Goal: Task Accomplishment & Management: Manage account settings

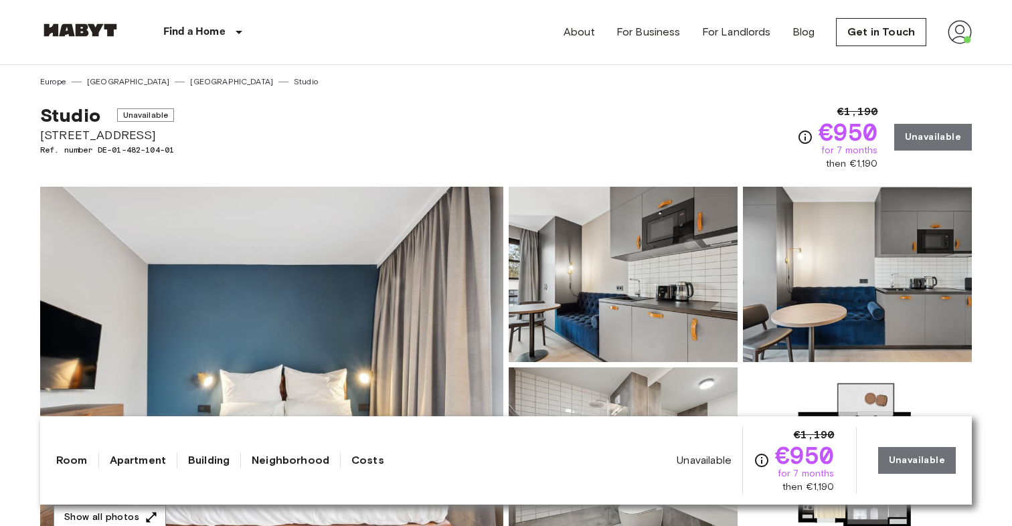
click at [953, 34] on img at bounding box center [960, 32] width 24 height 24
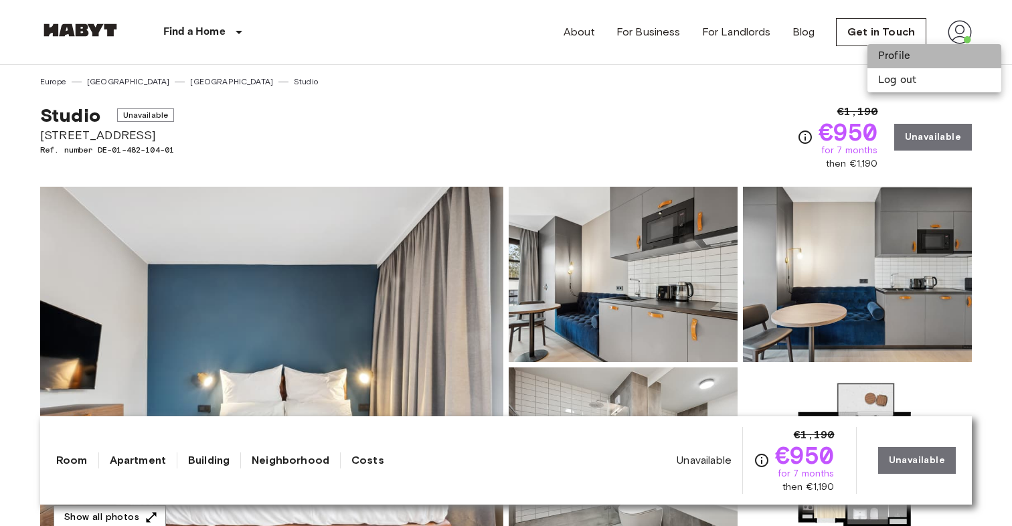
click at [928, 52] on li "Profile" at bounding box center [934, 56] width 134 height 24
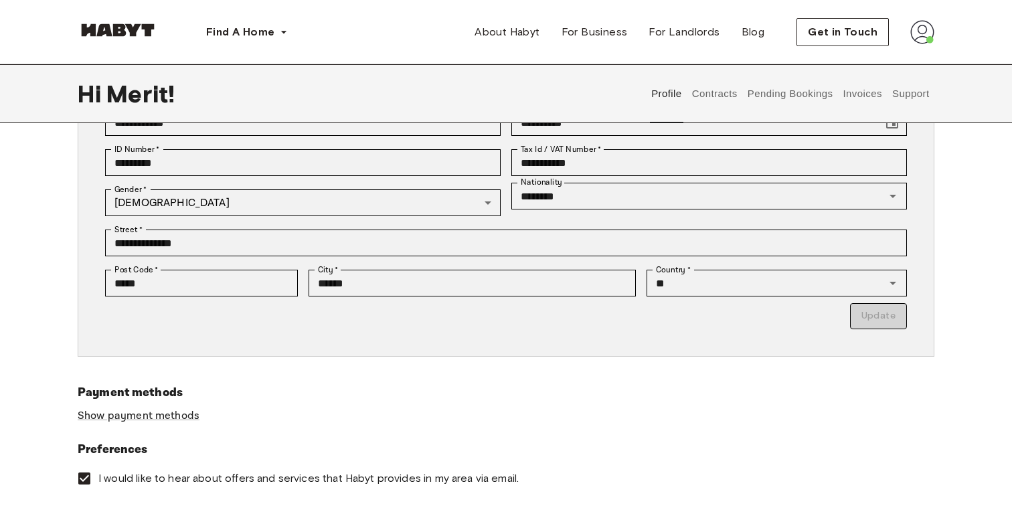
scroll to position [167, 0]
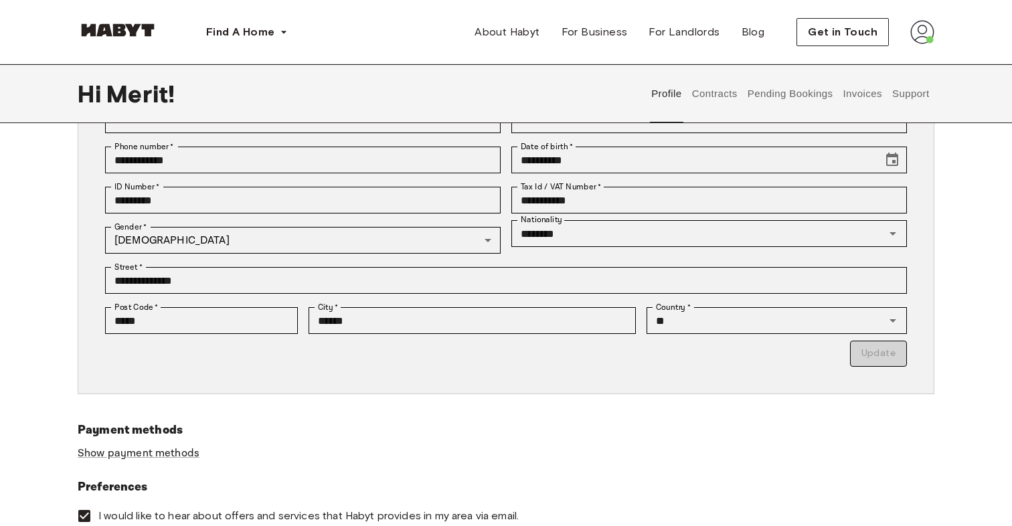
click at [736, 86] on button "Contracts" at bounding box center [714, 93] width 49 height 59
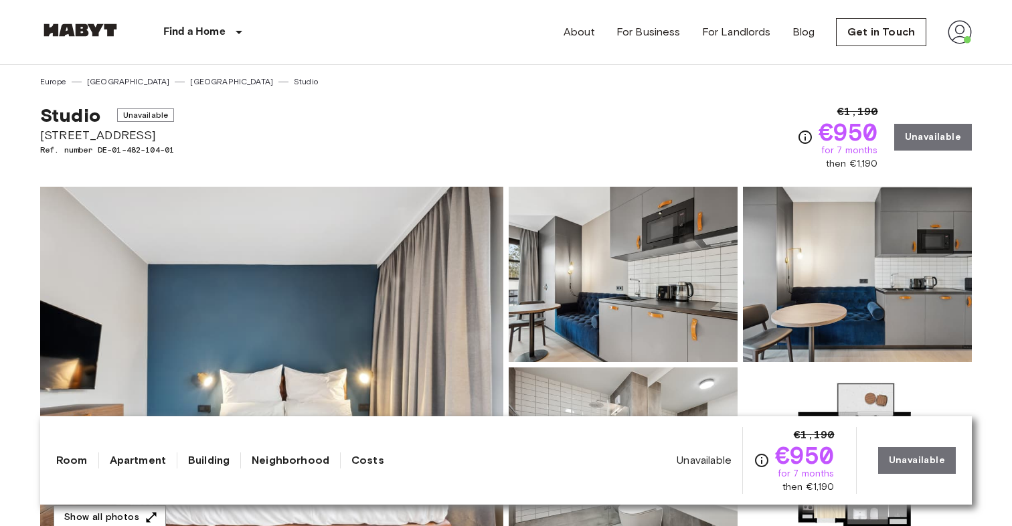
click at [551, 147] on div "Studio Unavailable [STREET_ADDRESS]. number DE-01-482-104-01 €1,190 €950 for 7 …" at bounding box center [506, 129] width 932 height 83
click at [190, 81] on link "[GEOGRAPHIC_DATA]" at bounding box center [231, 82] width 83 height 12
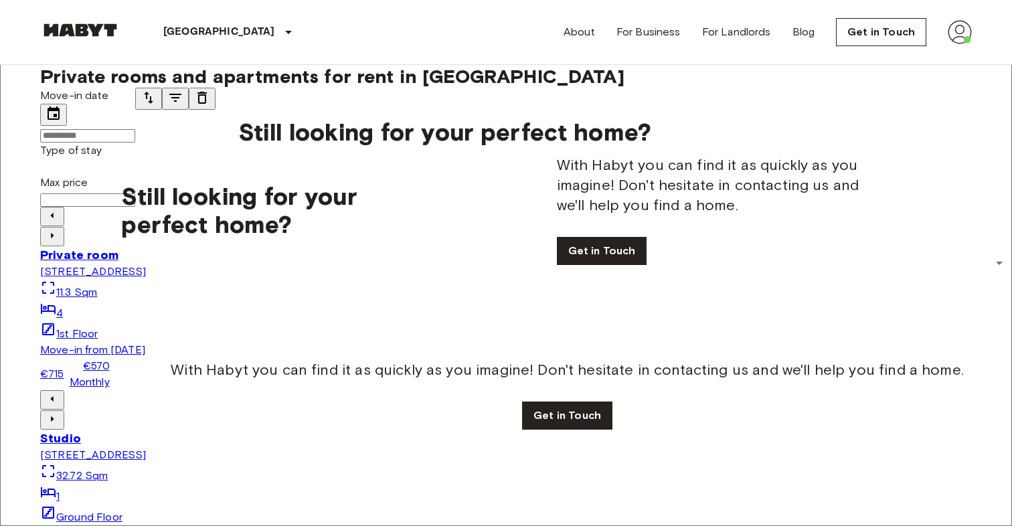
click at [193, 80] on span "Private rooms and apartments for rent in Berlin" at bounding box center [332, 76] width 584 height 23
click at [131, 129] on input "Move-in date" at bounding box center [87, 135] width 95 height 13
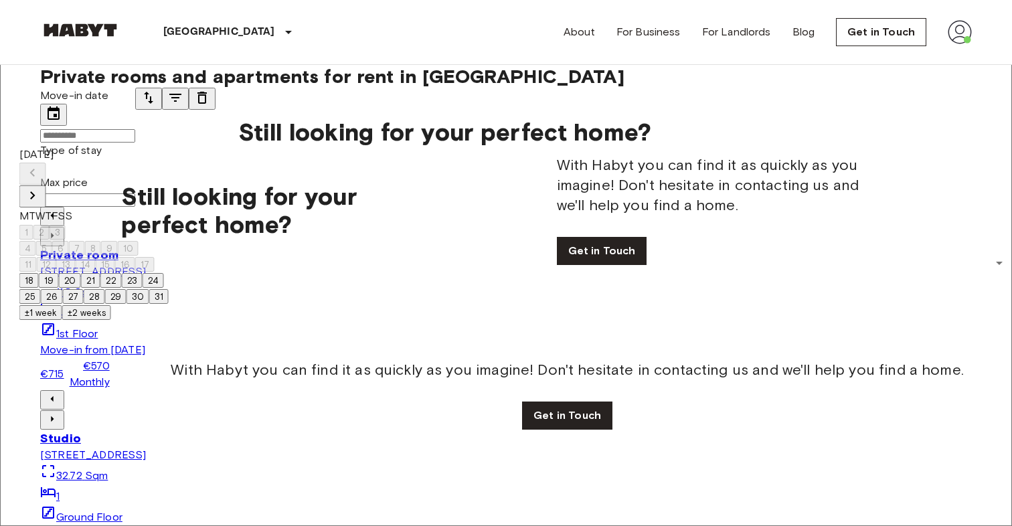
click at [81, 288] on button "20" at bounding box center [70, 280] width 22 height 15
type input "**********"
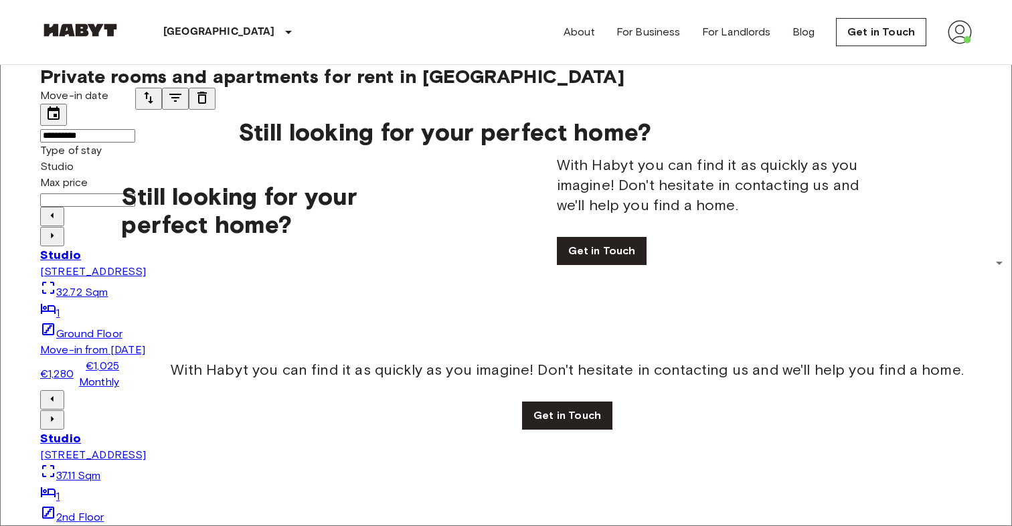
click at [153, 104] on icon "tune" at bounding box center [148, 98] width 9 height 12
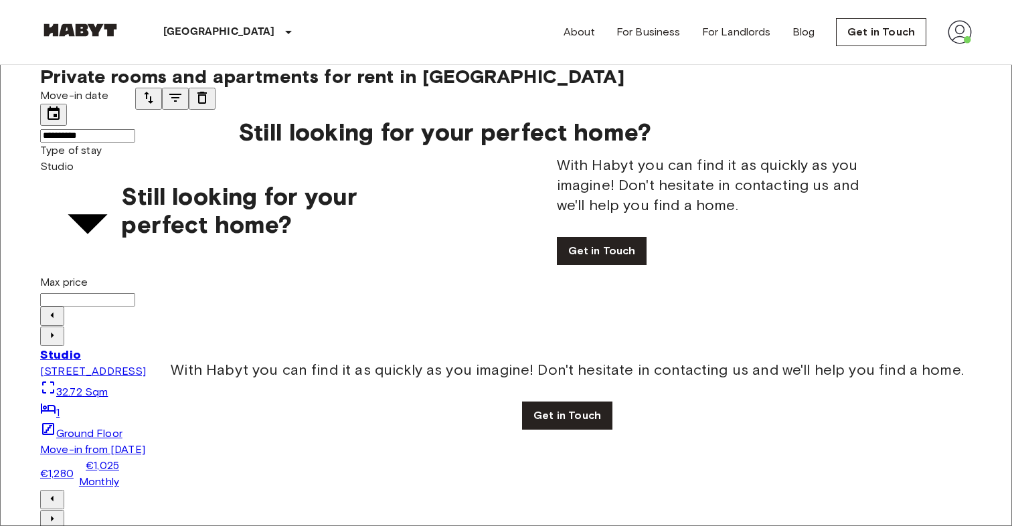
type input "**********"
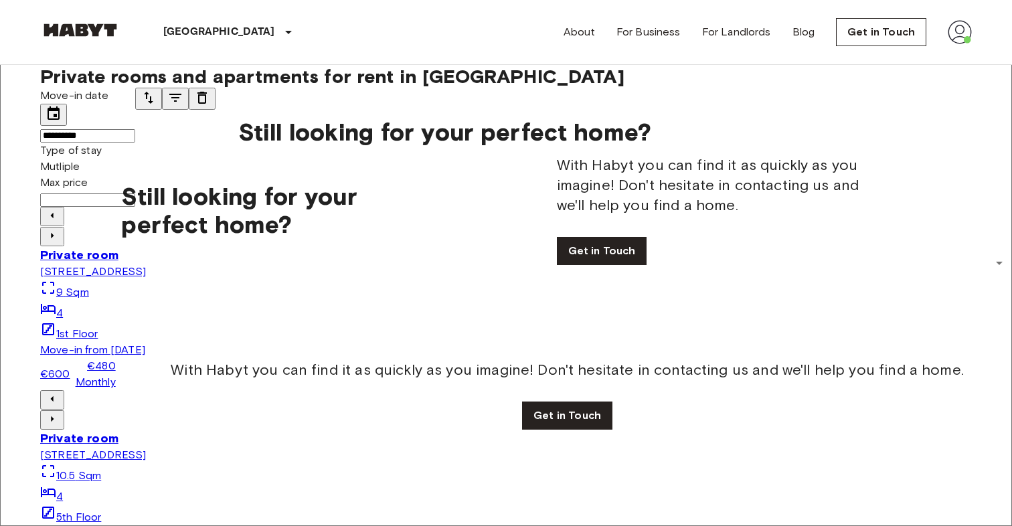
scroll to position [5840, 0]
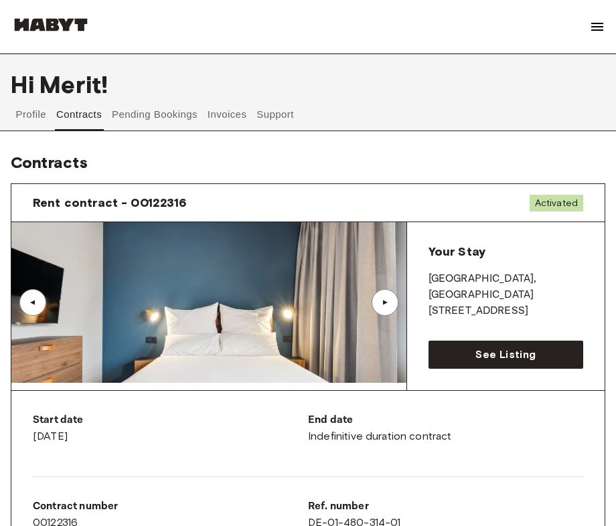
click at [59, 27] on img at bounding box center [51, 24] width 80 height 13
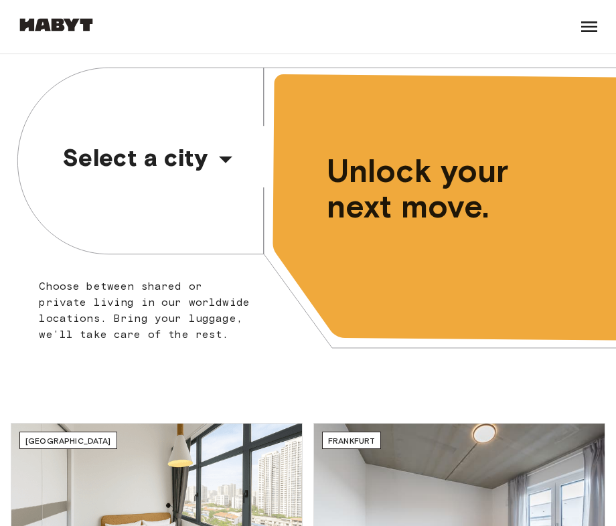
click at [92, 143] on span "Select a city" at bounding box center [135, 157] width 147 height 28
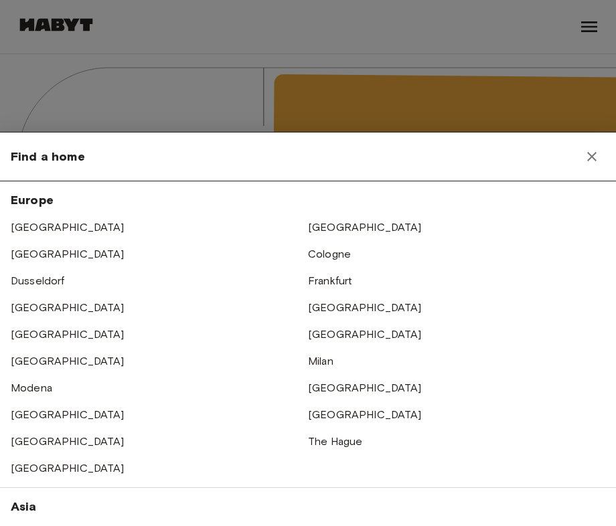
click at [94, 128] on div at bounding box center [308, 263] width 616 height 526
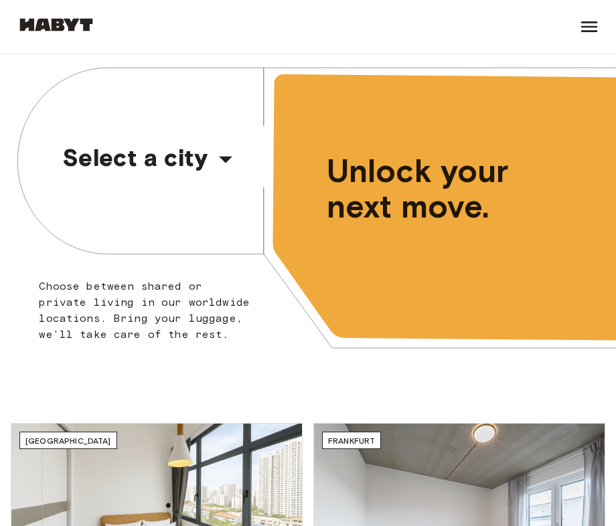
click at [97, 155] on span "Select a city" at bounding box center [135, 157] width 147 height 28
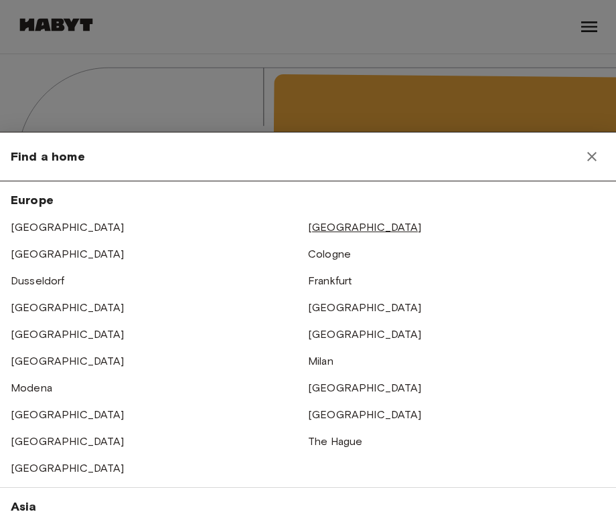
click at [323, 230] on link "[GEOGRAPHIC_DATA]" at bounding box center [365, 227] width 114 height 13
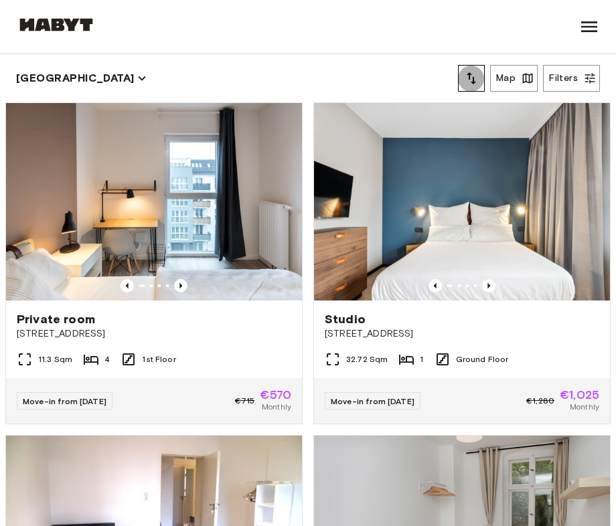
click at [475, 78] on icon "tune" at bounding box center [471, 78] width 16 height 16
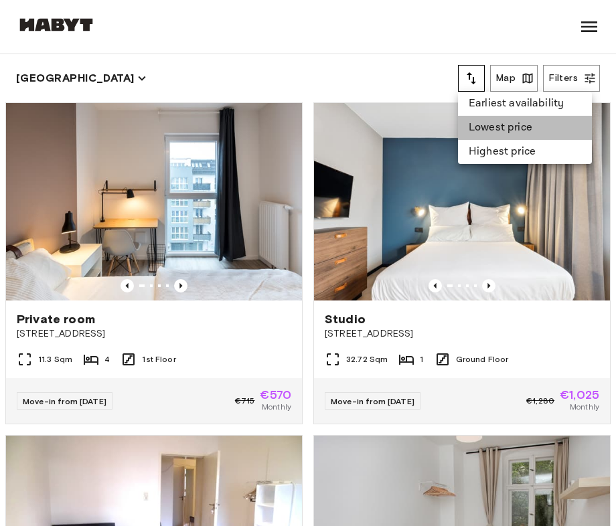
click at [495, 122] on li "Lowest price" at bounding box center [525, 128] width 134 height 24
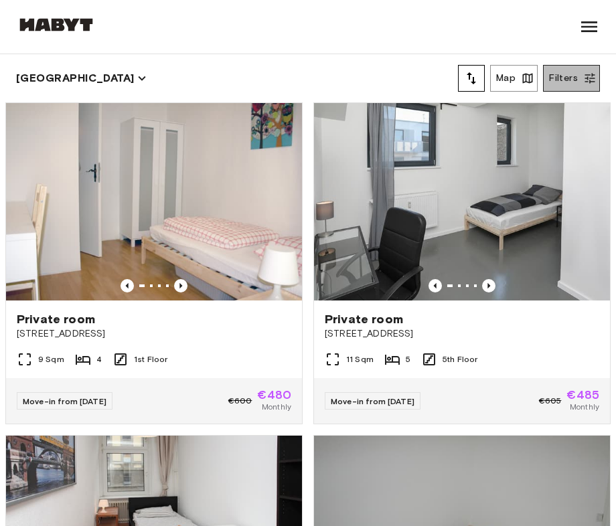
click at [568, 88] on button "Filters" at bounding box center [571, 78] width 57 height 27
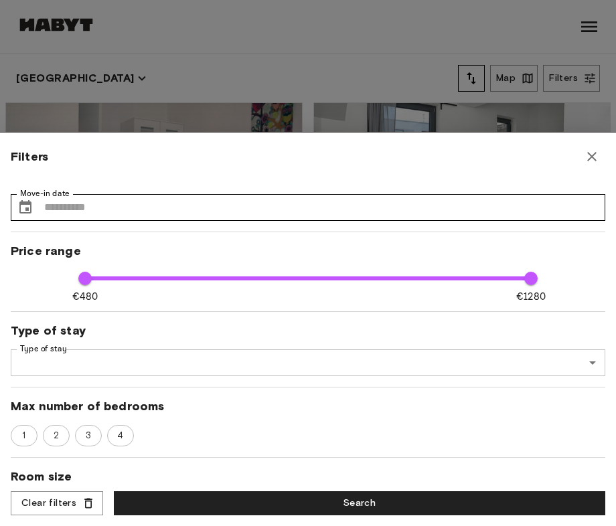
scroll to position [14, 0]
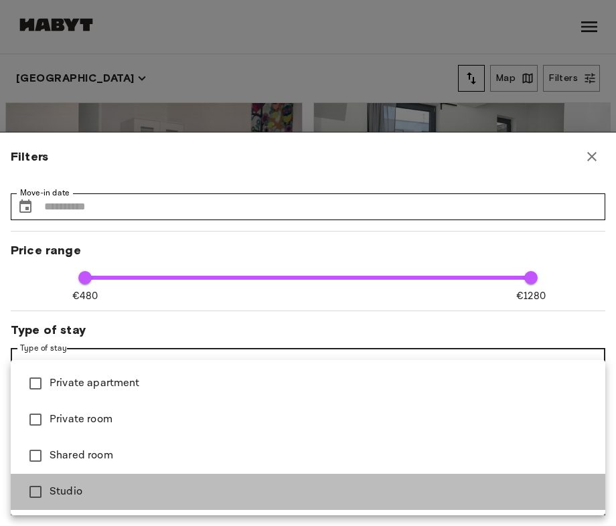
click at [57, 485] on span "Studio" at bounding box center [322, 492] width 545 height 16
type input "******"
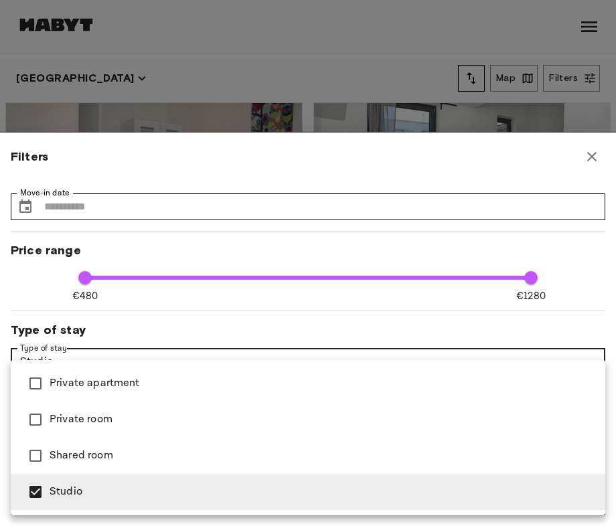
click at [274, 258] on div at bounding box center [308, 263] width 616 height 526
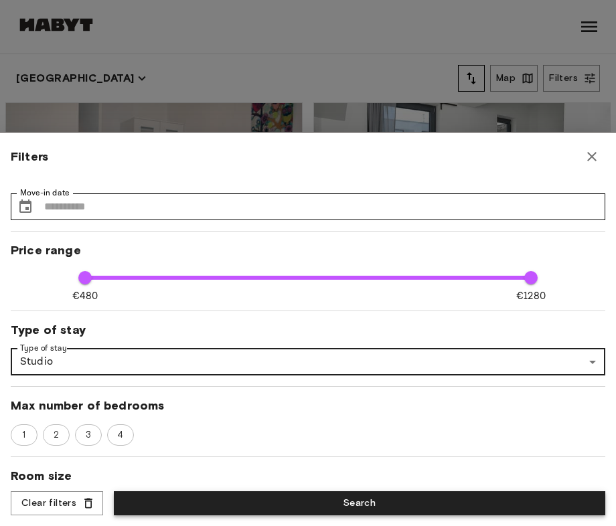
click at [282, 503] on button "Search" at bounding box center [359, 503] width 491 height 25
type input "**"
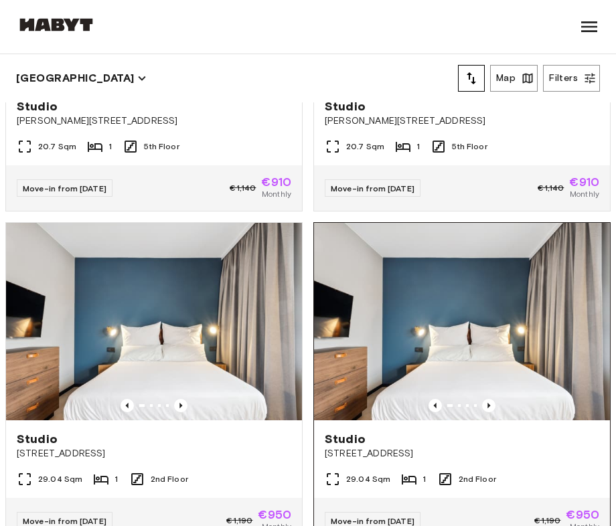
scroll to position [2376, 0]
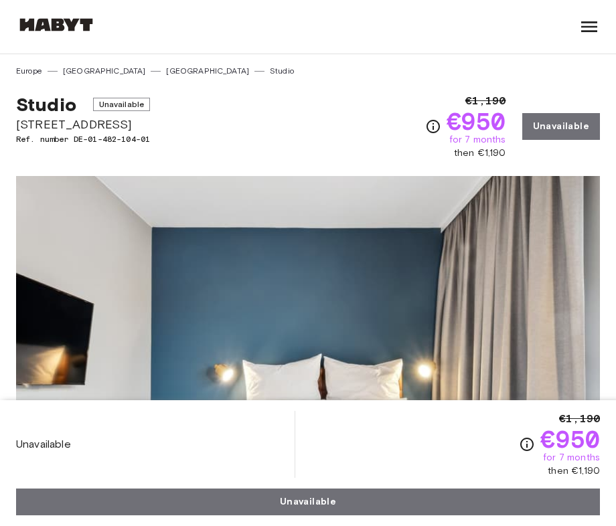
click at [270, 70] on link "Studio" at bounding box center [282, 71] width 24 height 12
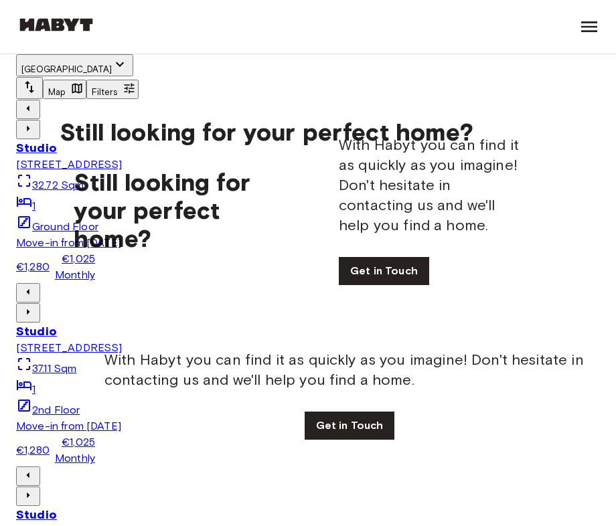
scroll to position [144, 0]
click at [405, 323] on div "Studio" at bounding box center [308, 331] width 584 height 17
click at [222, 466] on img at bounding box center [308, 466] width 584 height 0
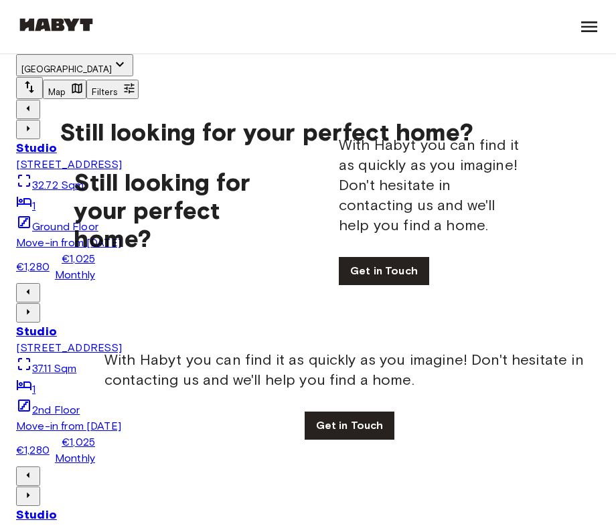
click at [35, 305] on icon "Previous image" at bounding box center [27, 311] width 13 height 13
click at [29, 309] on icon "Previous image" at bounding box center [28, 311] width 3 height 5
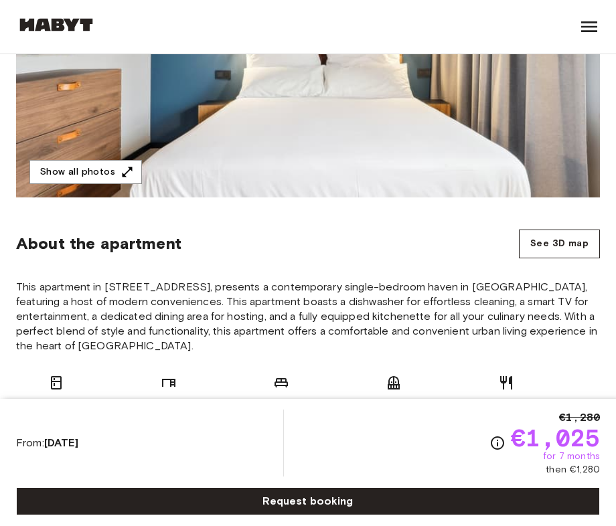
scroll to position [276, 0]
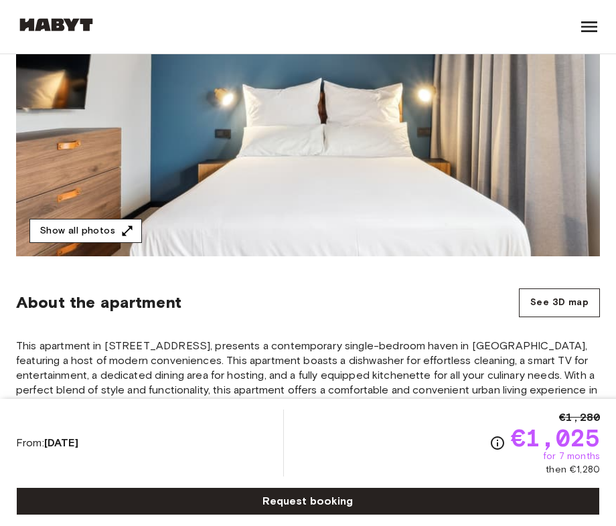
click at [120, 232] on icon "button" at bounding box center [126, 230] width 13 height 13
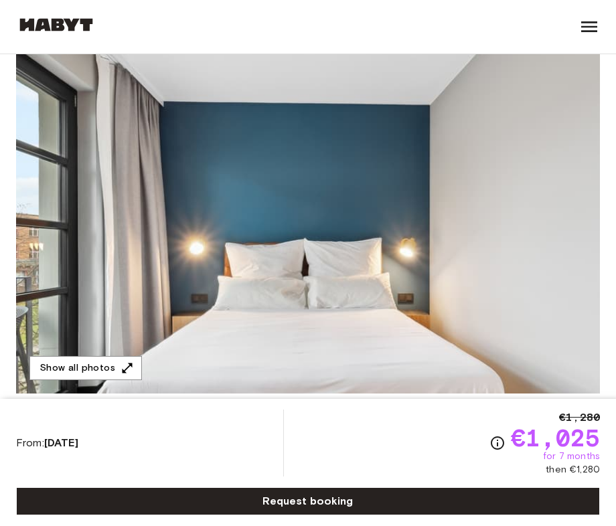
scroll to position [72, 0]
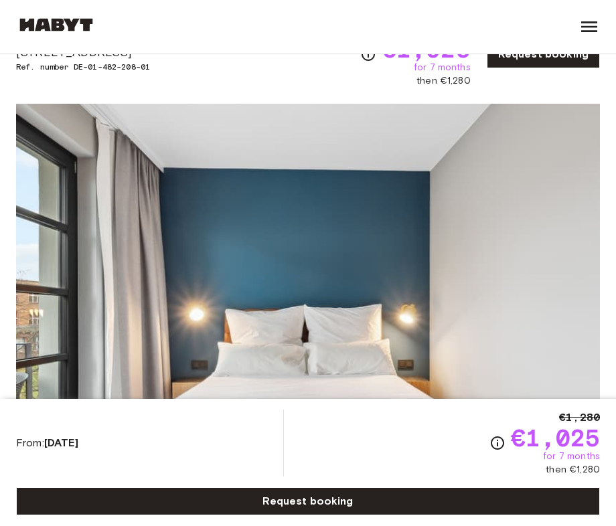
click at [388, 278] on img at bounding box center [308, 282] width 584 height 356
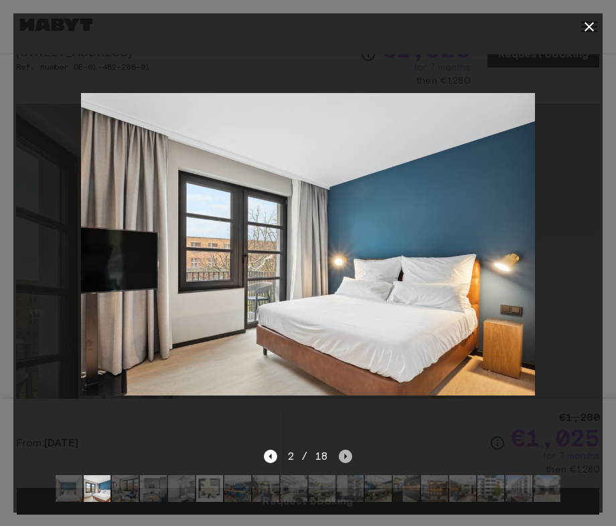
click at [345, 458] on icon "Next image" at bounding box center [346, 456] width 3 height 5
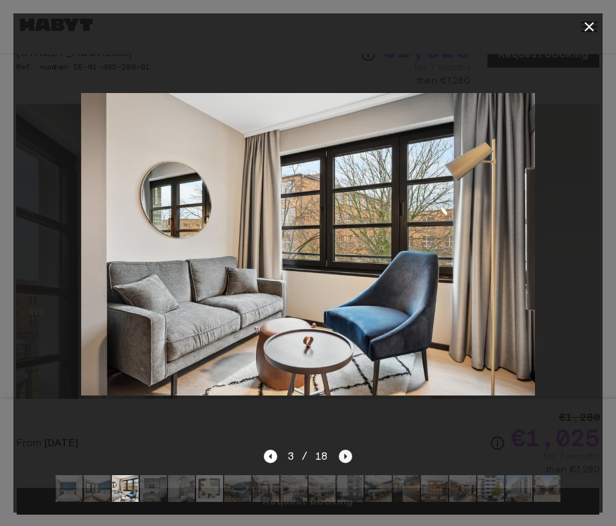
click at [345, 458] on icon "Next image" at bounding box center [346, 456] width 3 height 5
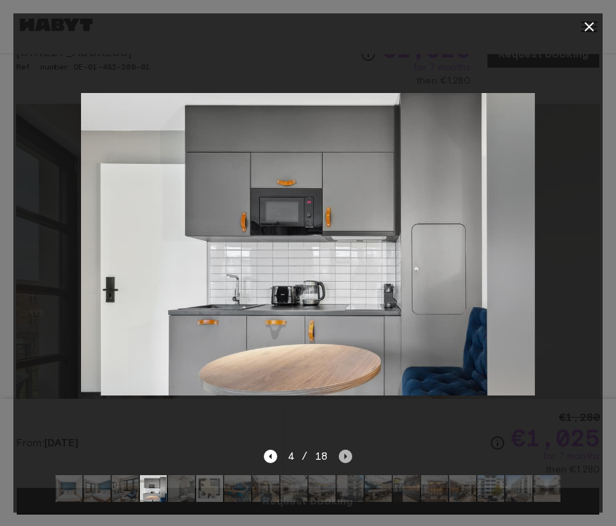
click at [347, 455] on icon "Next image" at bounding box center [345, 456] width 13 height 13
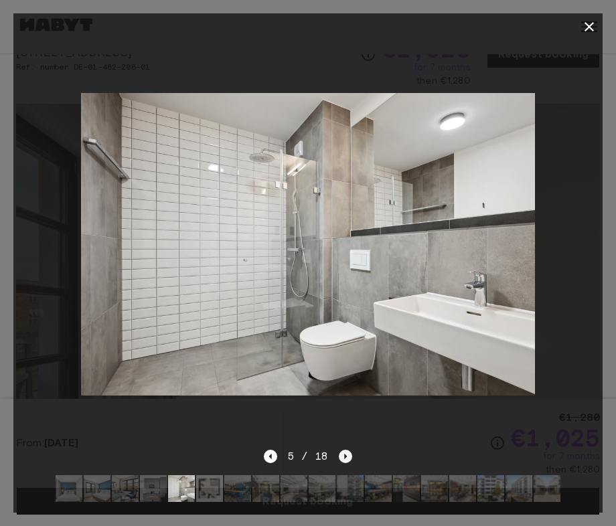
click at [347, 455] on icon "Next image" at bounding box center [345, 456] width 13 height 13
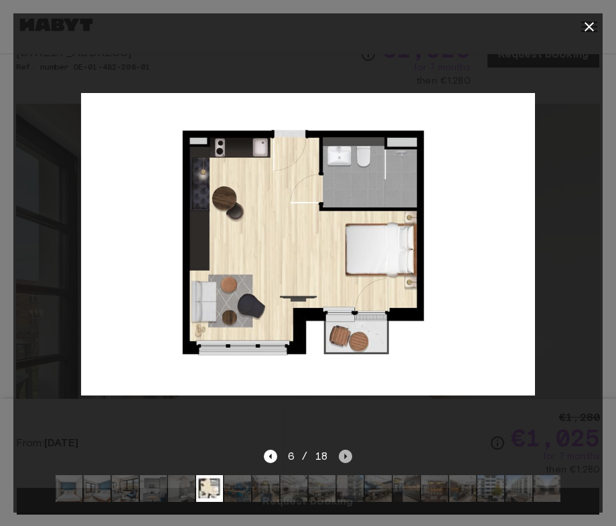
click at [347, 455] on icon "Next image" at bounding box center [345, 456] width 13 height 13
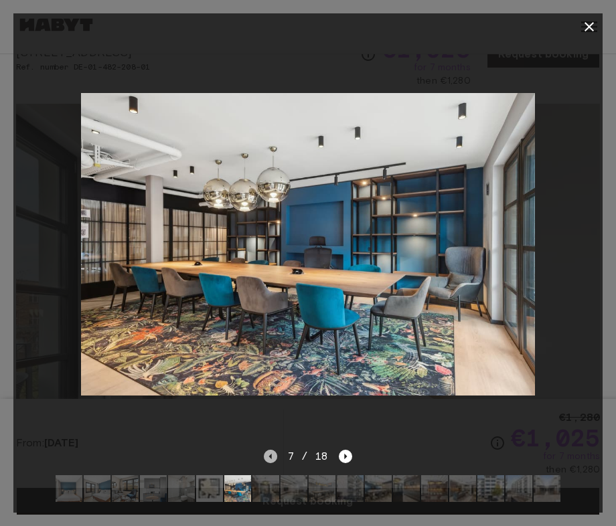
click at [276, 460] on icon "Previous image" at bounding box center [270, 456] width 13 height 13
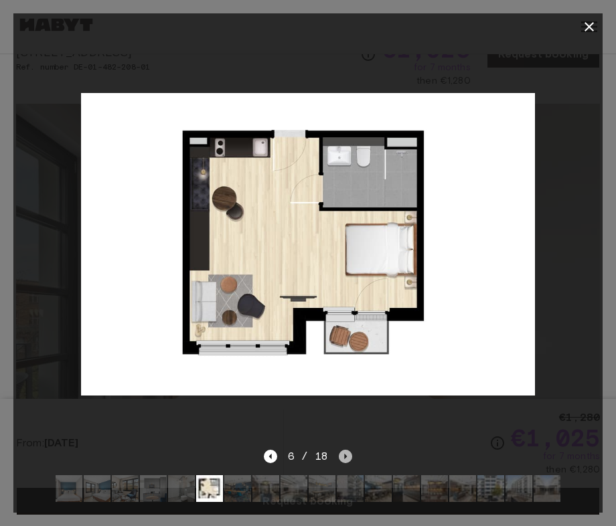
click at [351, 452] on icon "Next image" at bounding box center [345, 456] width 13 height 13
click at [347, 452] on icon "Next image" at bounding box center [345, 456] width 13 height 13
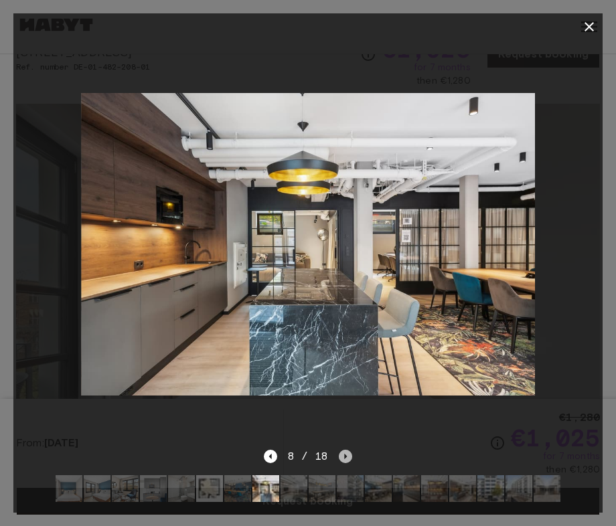
click at [347, 453] on icon "Next image" at bounding box center [345, 456] width 13 height 13
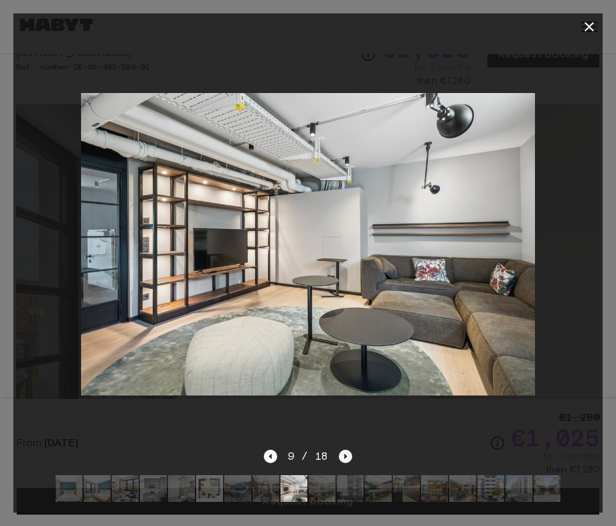
click at [347, 453] on icon "Next image" at bounding box center [345, 456] width 13 height 13
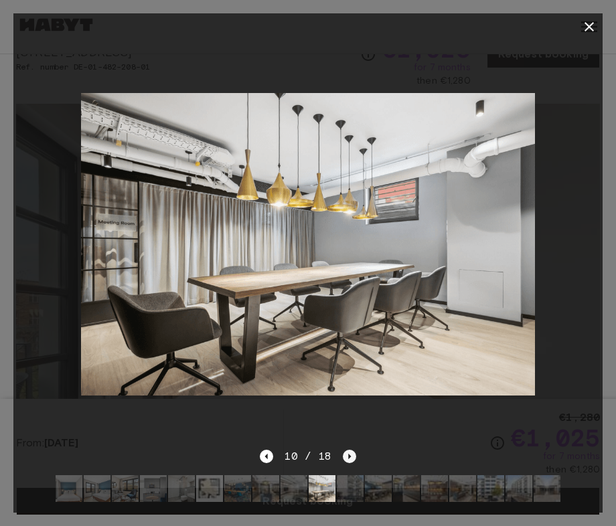
click at [347, 453] on icon "Next image" at bounding box center [349, 456] width 13 height 13
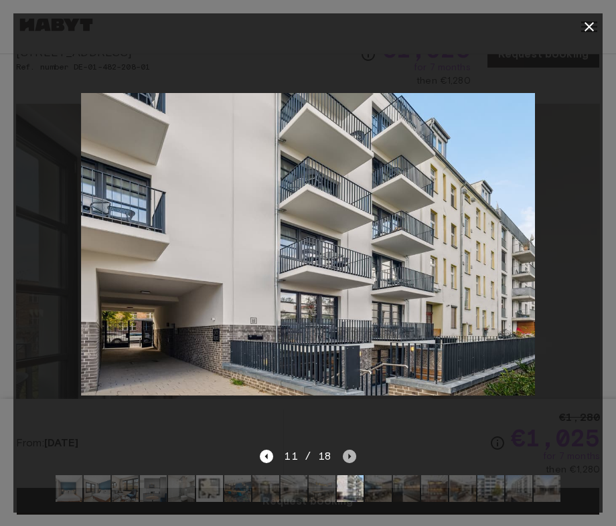
click at [347, 453] on icon "Next image" at bounding box center [349, 456] width 13 height 13
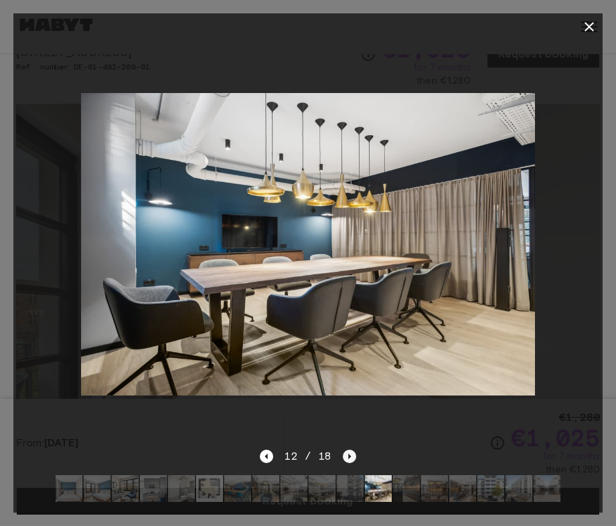
click at [347, 453] on icon "Next image" at bounding box center [349, 456] width 13 height 13
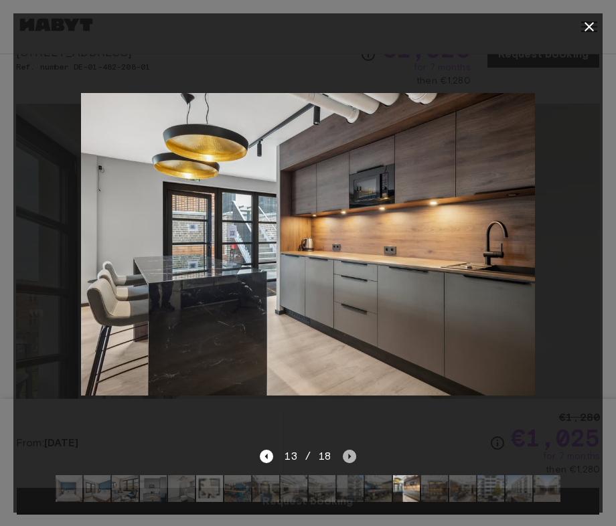
click at [347, 453] on icon "Next image" at bounding box center [349, 456] width 13 height 13
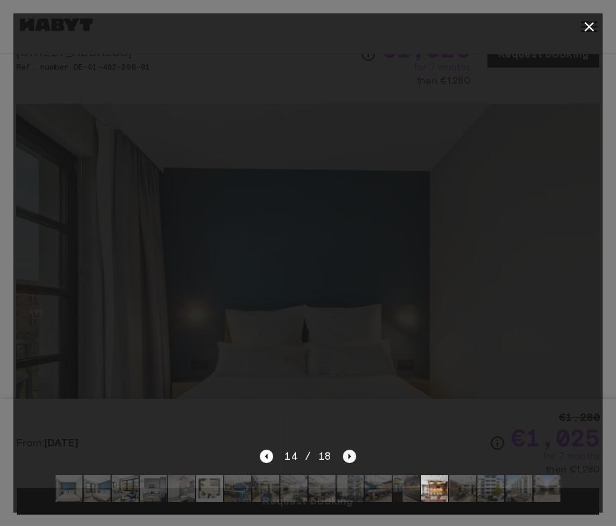
click at [347, 453] on icon "Next image" at bounding box center [349, 456] width 13 height 13
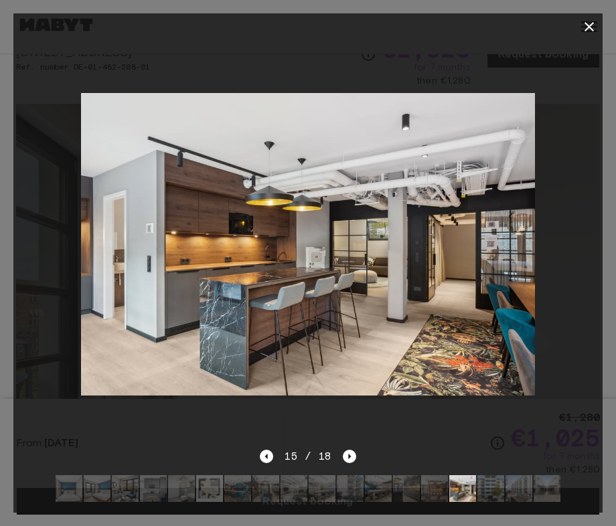
click at [592, 28] on icon "button" at bounding box center [589, 27] width 16 height 16
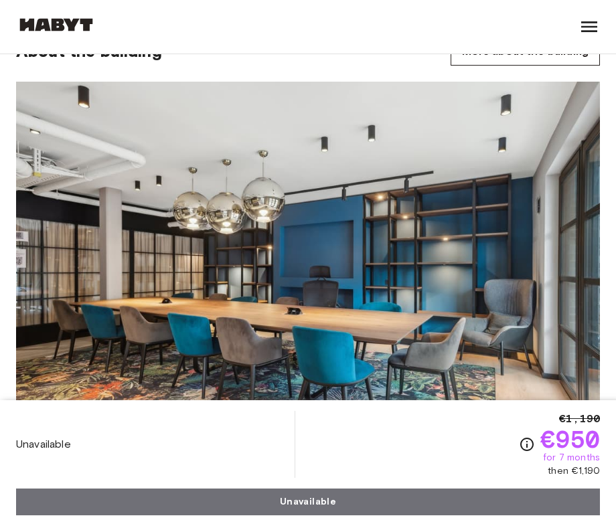
scroll to position [1032, 0]
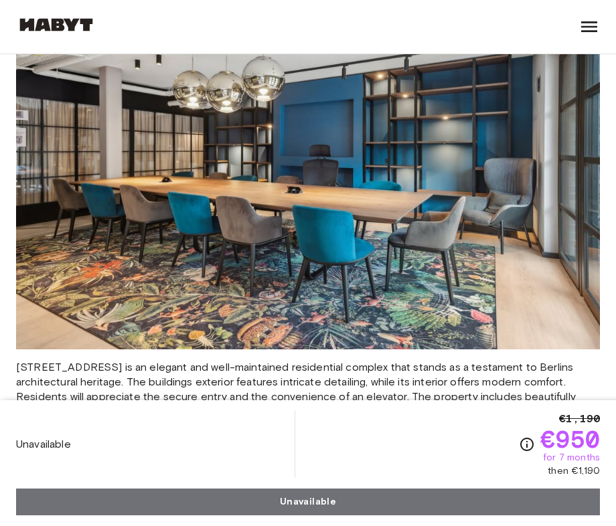
click at [382, 276] on img at bounding box center [308, 155] width 584 height 389
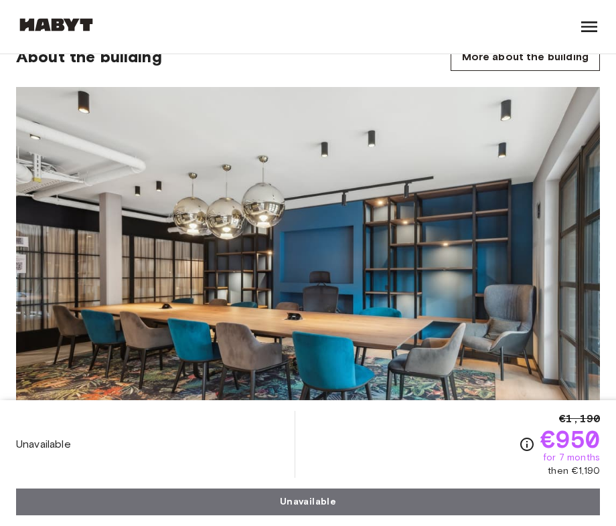
scroll to position [831, 0]
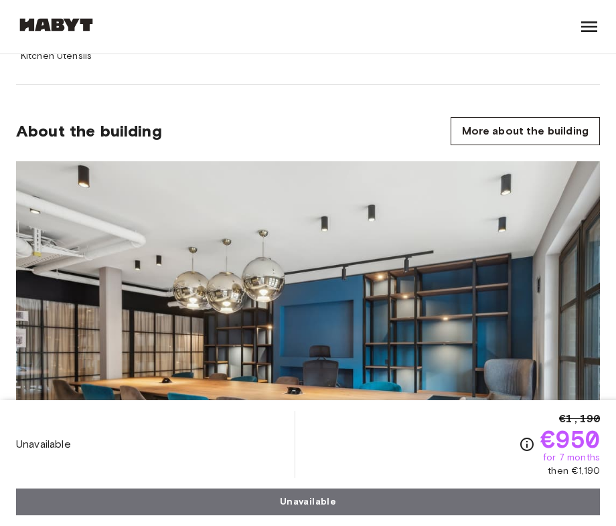
click at [389, 275] on img at bounding box center [308, 355] width 584 height 389
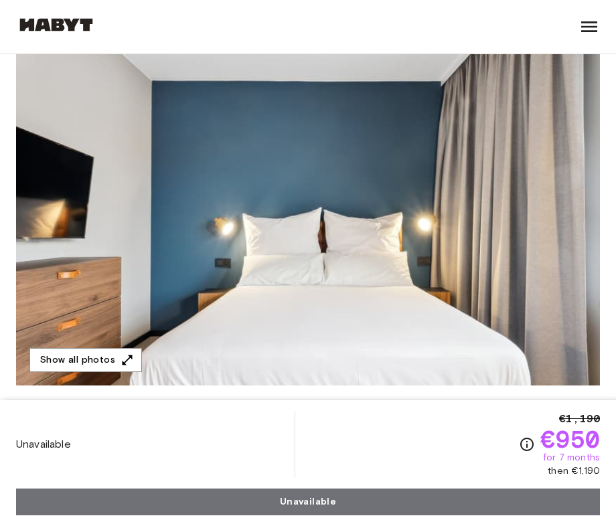
scroll to position [283, 0]
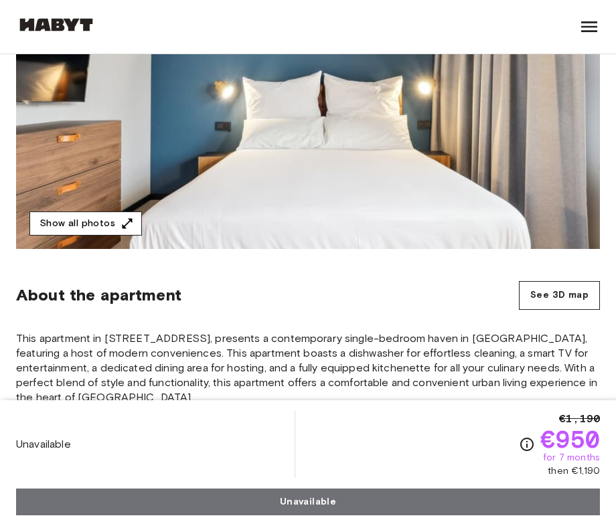
click at [106, 222] on button "Show all photos" at bounding box center [85, 223] width 112 height 25
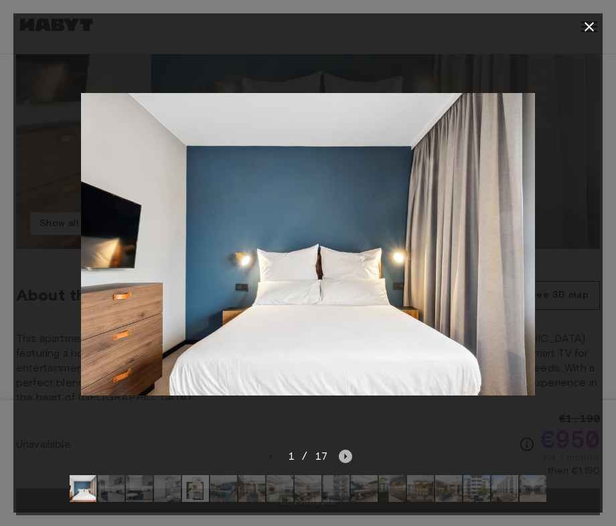
click at [347, 455] on icon "Next image" at bounding box center [345, 456] width 13 height 13
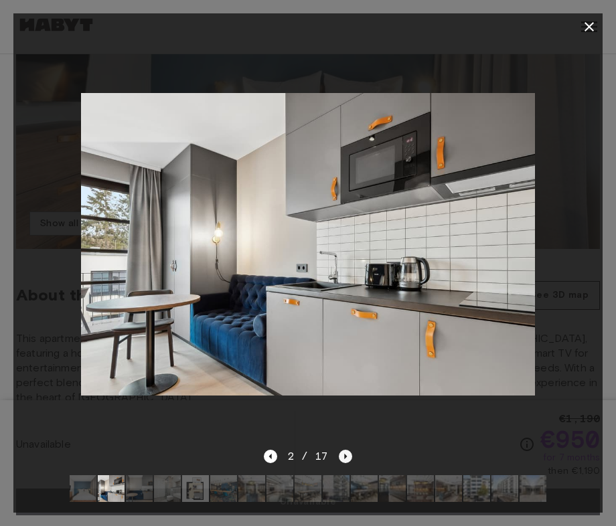
click at [348, 455] on icon "Next image" at bounding box center [345, 456] width 13 height 13
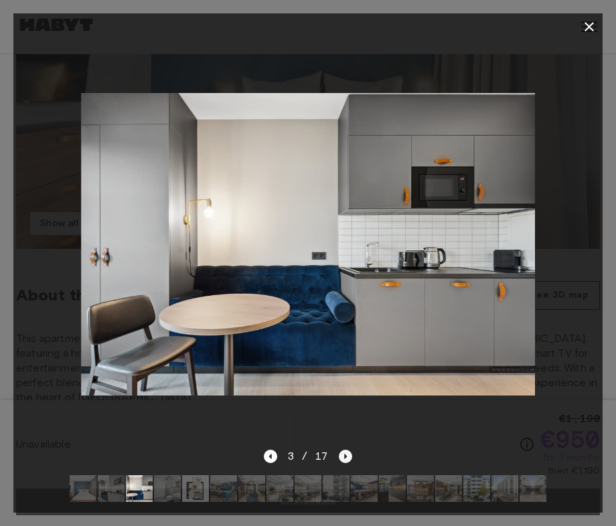
click at [348, 455] on icon "Next image" at bounding box center [345, 456] width 13 height 13
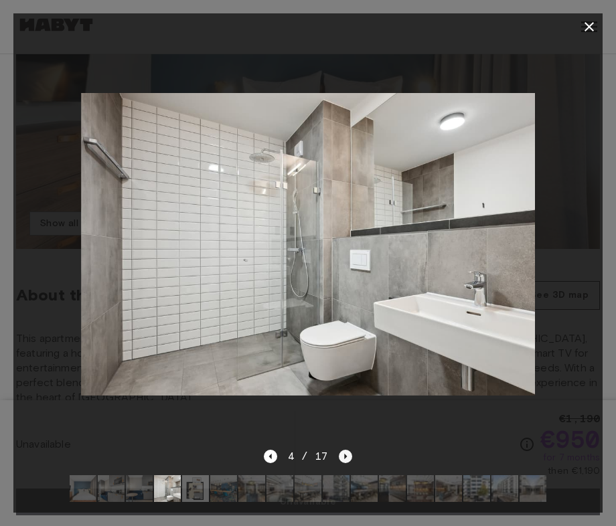
click at [348, 456] on icon "Next image" at bounding box center [345, 456] width 13 height 13
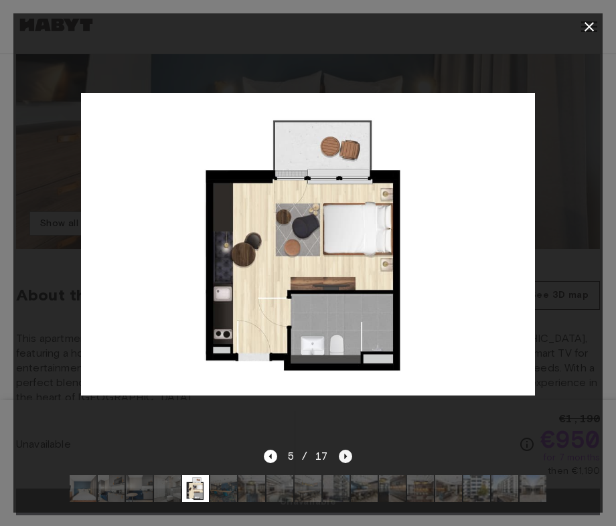
click at [348, 456] on icon "Next image" at bounding box center [345, 456] width 13 height 13
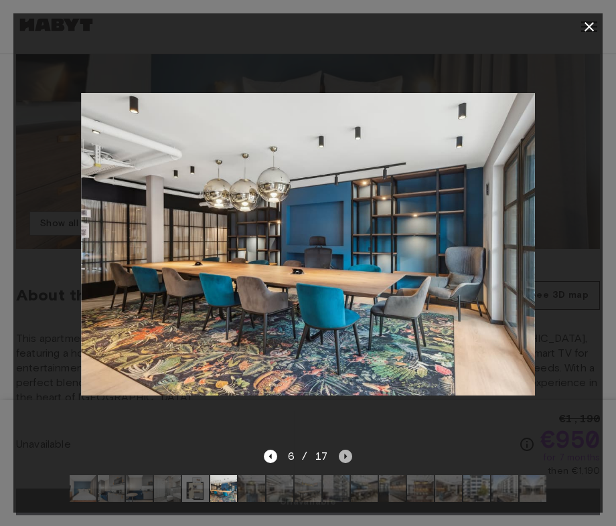
click at [348, 456] on icon "Next image" at bounding box center [345, 456] width 13 height 13
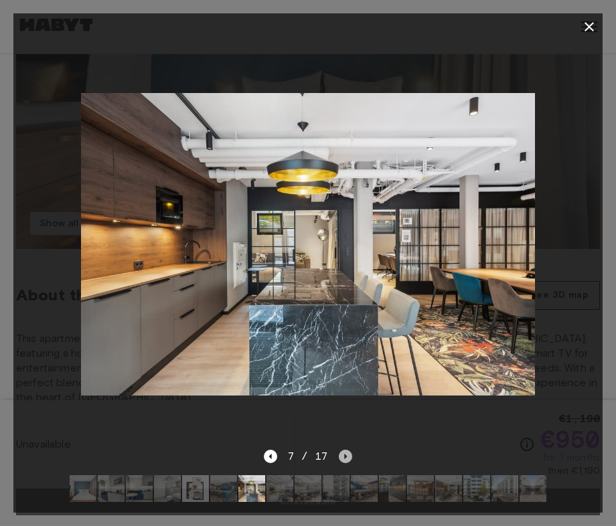
click at [348, 456] on icon "Next image" at bounding box center [345, 456] width 13 height 13
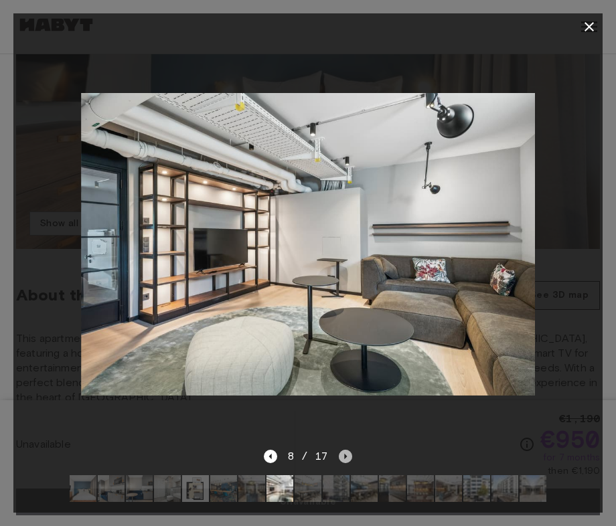
click at [348, 456] on icon "Next image" at bounding box center [345, 456] width 13 height 13
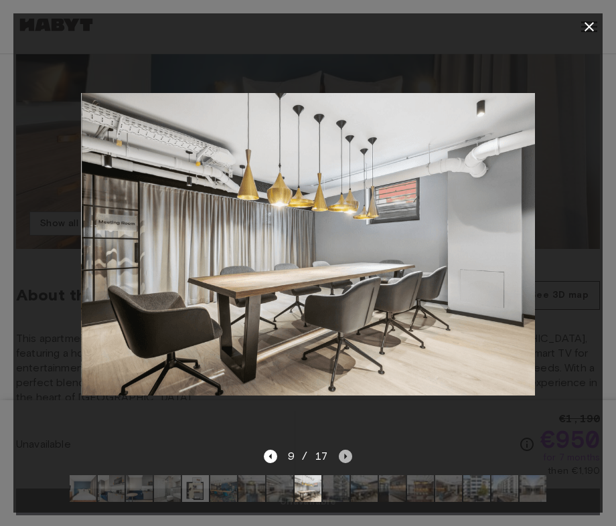
click at [348, 456] on icon "Next image" at bounding box center [345, 456] width 13 height 13
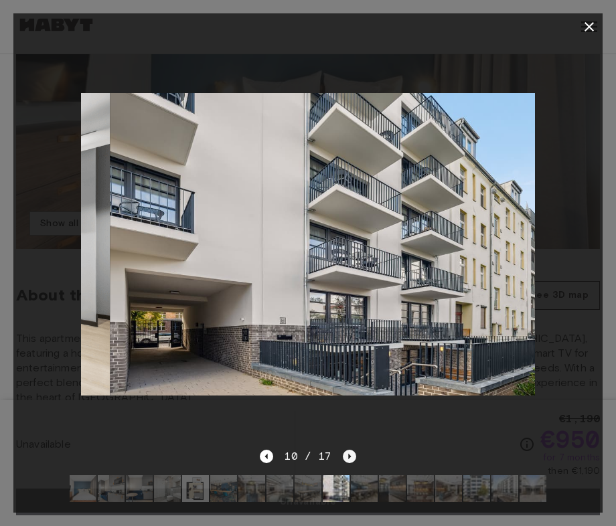
click at [348, 456] on icon "Next image" at bounding box center [349, 456] width 3 height 5
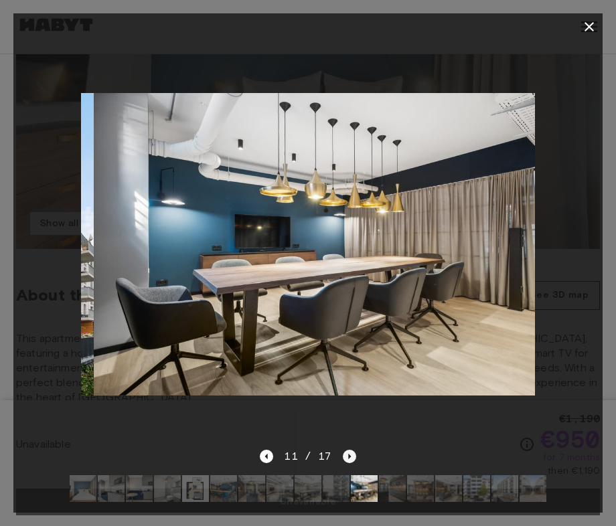
click at [348, 456] on icon "Next image" at bounding box center [349, 456] width 3 height 5
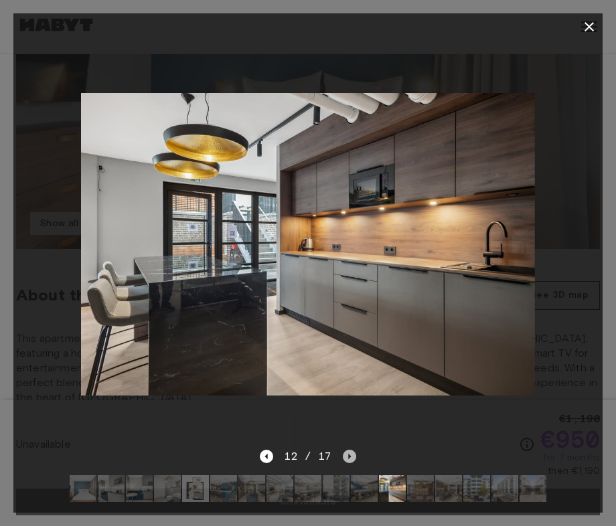
click at [348, 456] on icon "Next image" at bounding box center [349, 456] width 3 height 5
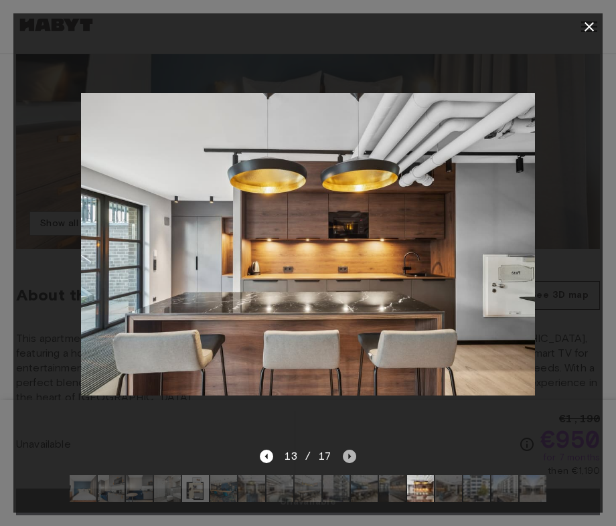
click at [348, 456] on icon "Next image" at bounding box center [349, 456] width 3 height 5
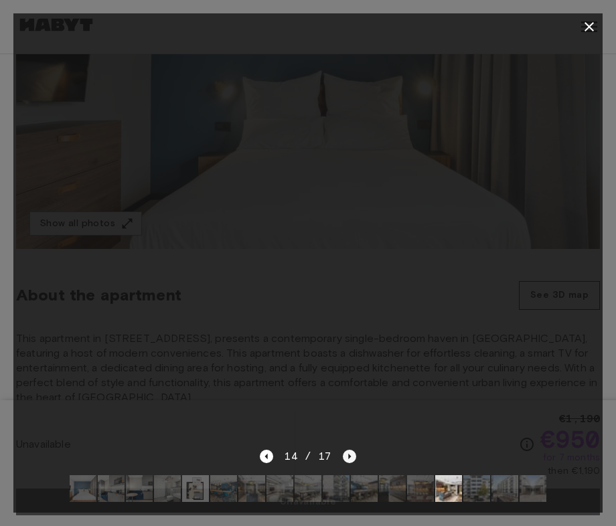
click at [348, 456] on icon "Next image" at bounding box center [349, 456] width 3 height 5
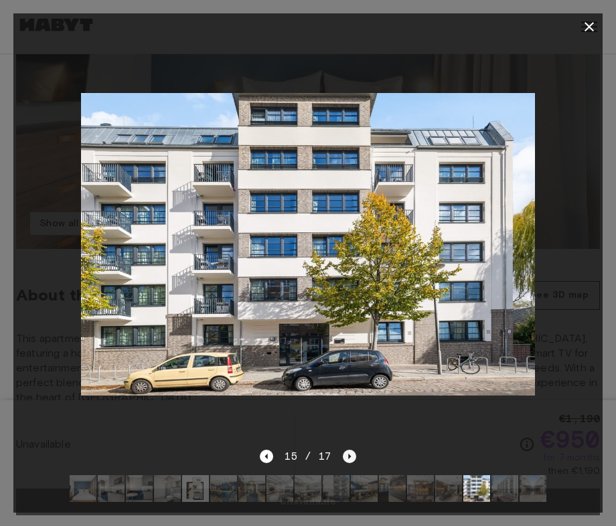
click at [349, 456] on icon "Next image" at bounding box center [349, 456] width 3 height 5
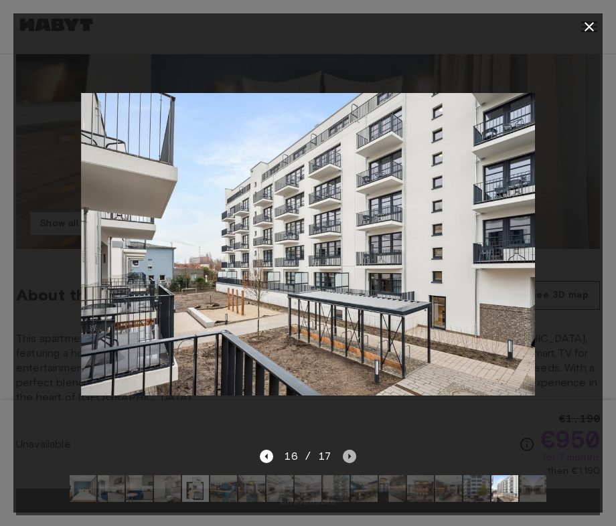
click at [348, 458] on icon "Next image" at bounding box center [349, 456] width 3 height 5
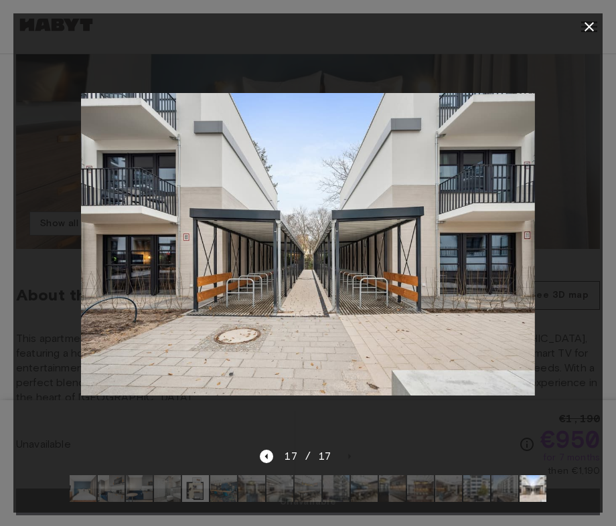
click at [588, 27] on icon "button" at bounding box center [588, 26] width 9 height 9
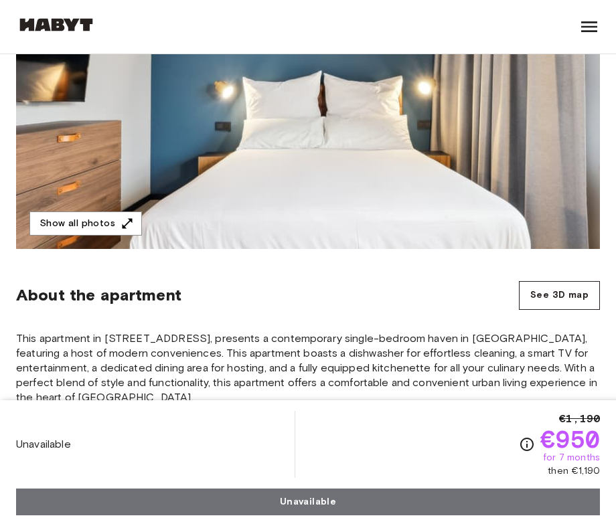
scroll to position [0, 0]
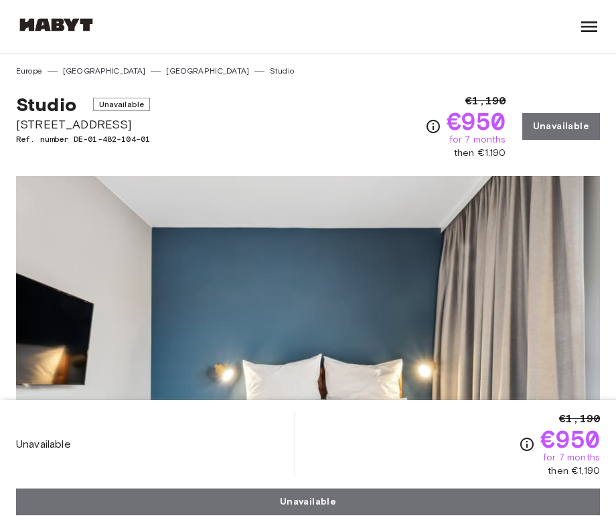
click at [589, 22] on icon at bounding box center [589, 26] width 16 height 11
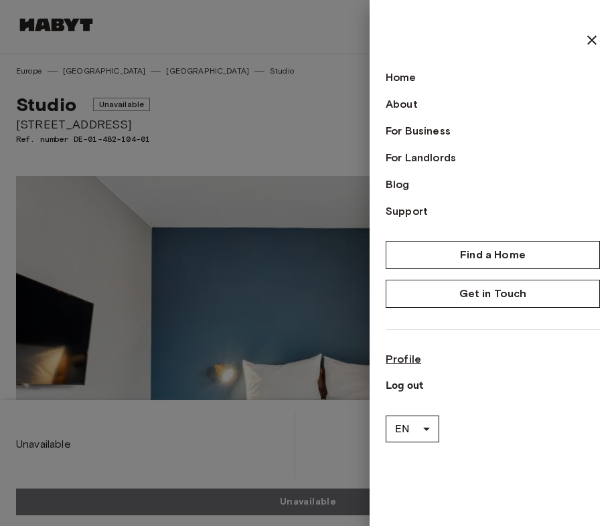
click at [406, 363] on link "Profile" at bounding box center [493, 359] width 214 height 16
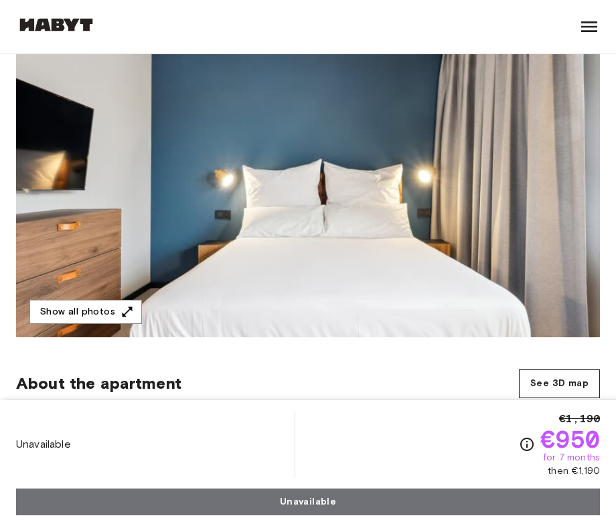
scroll to position [199, 0]
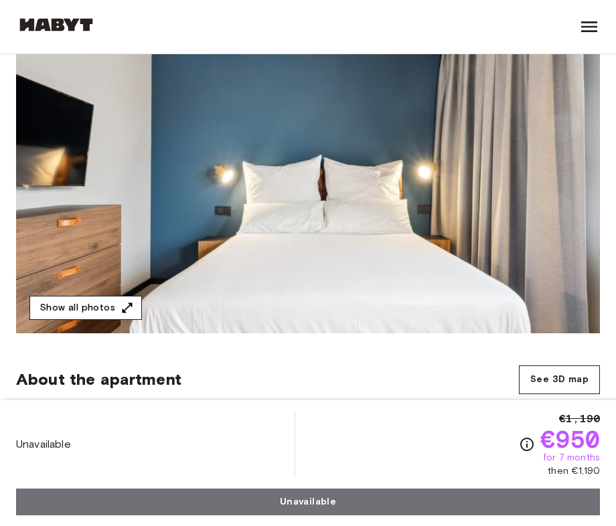
click at [66, 309] on button "Show all photos" at bounding box center [85, 308] width 112 height 25
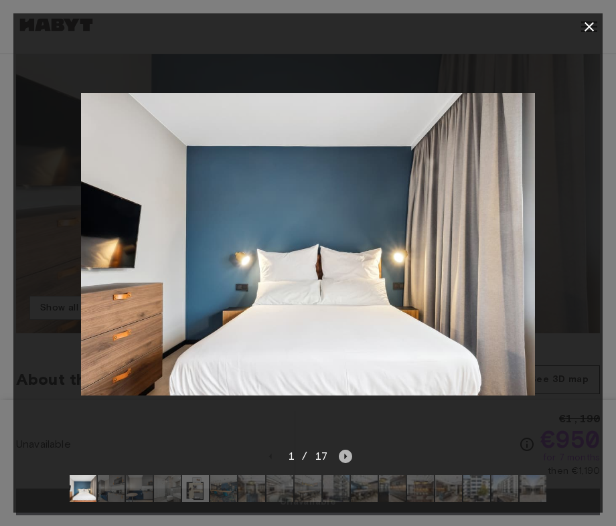
click at [347, 454] on icon "Next image" at bounding box center [345, 456] width 13 height 13
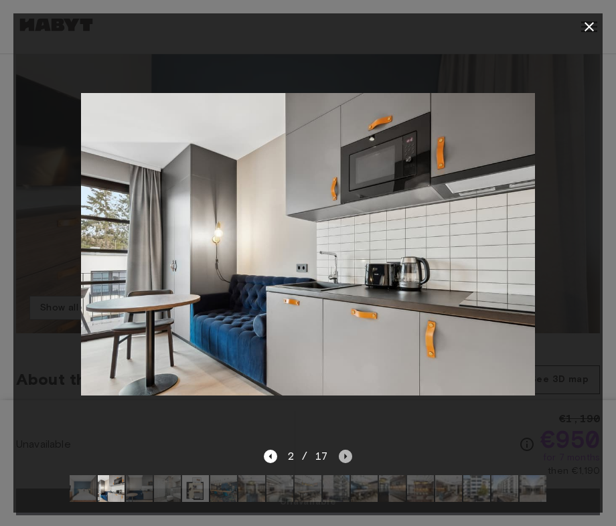
click at [347, 454] on icon "Next image" at bounding box center [345, 456] width 13 height 13
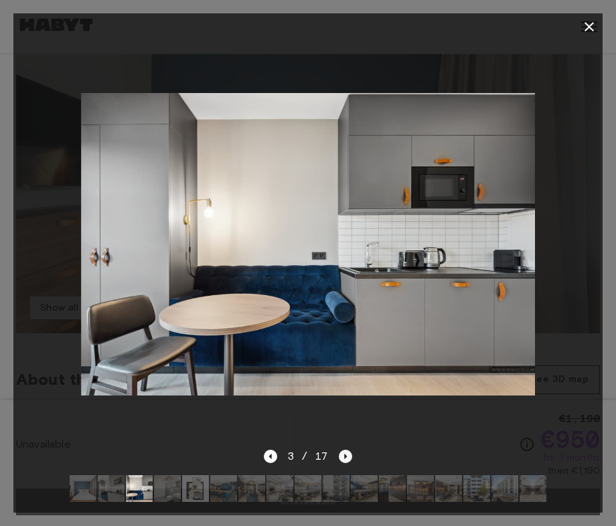
click at [346, 453] on icon "Next image" at bounding box center [345, 456] width 13 height 13
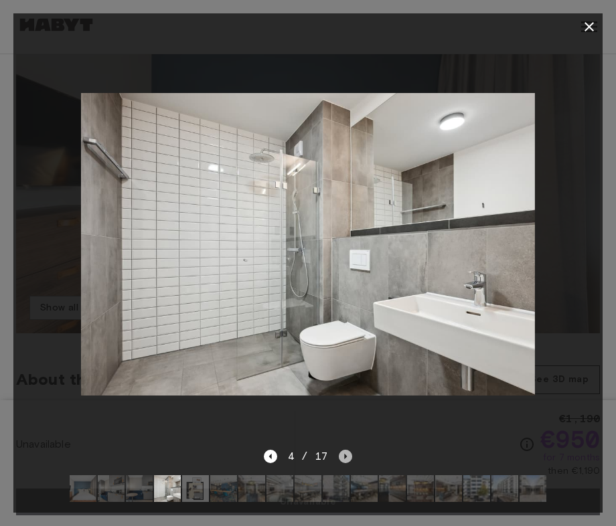
click at [346, 453] on icon "Next image" at bounding box center [345, 456] width 13 height 13
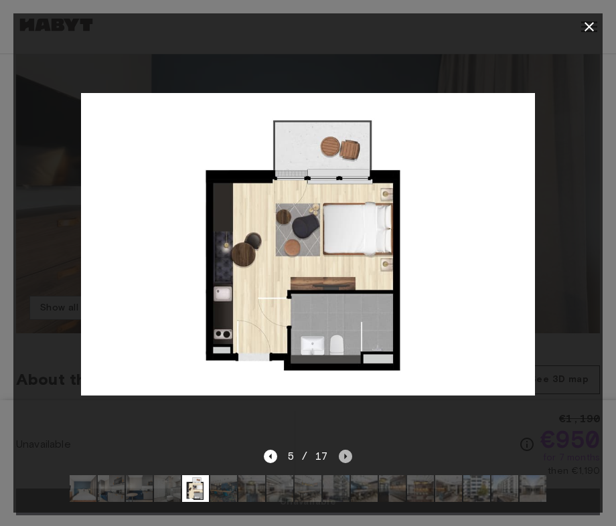
click at [346, 453] on icon "Next image" at bounding box center [345, 456] width 13 height 13
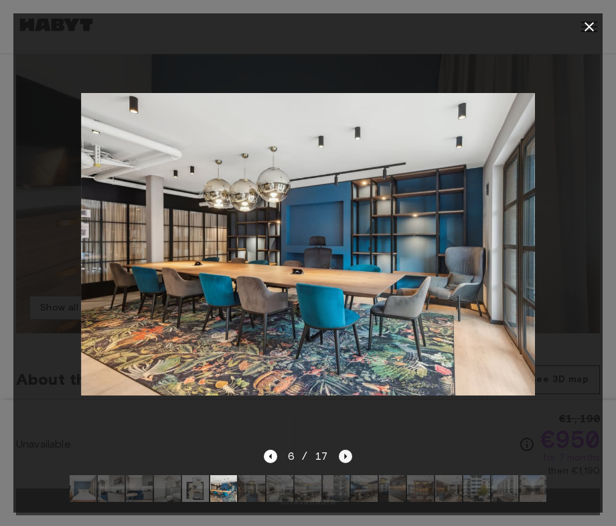
click at [346, 453] on icon "Next image" at bounding box center [345, 456] width 13 height 13
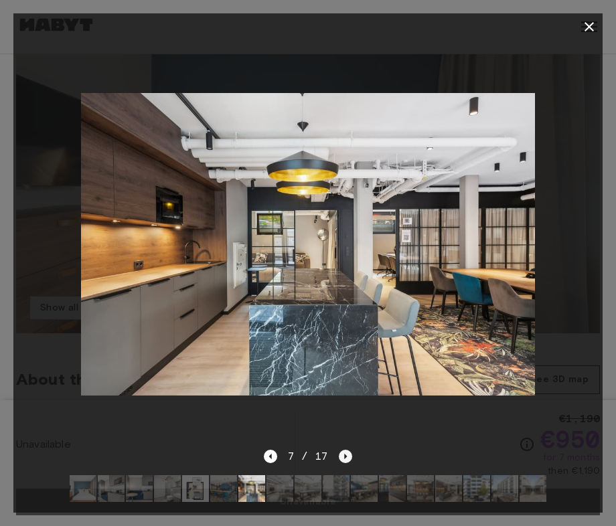
click at [345, 452] on icon "Next image" at bounding box center [345, 456] width 13 height 13
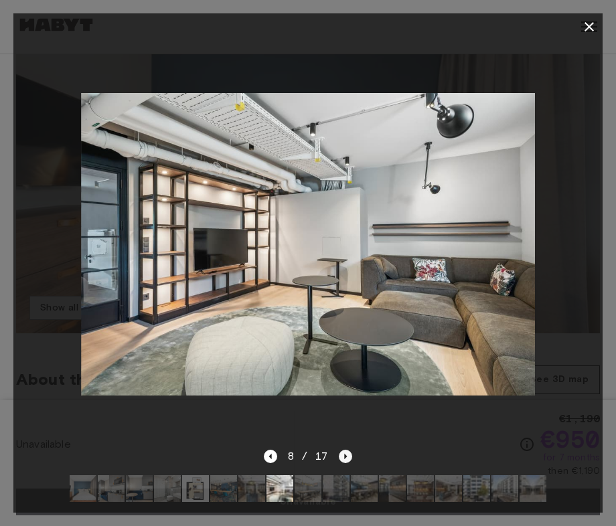
click at [345, 452] on icon "Next image" at bounding box center [345, 456] width 13 height 13
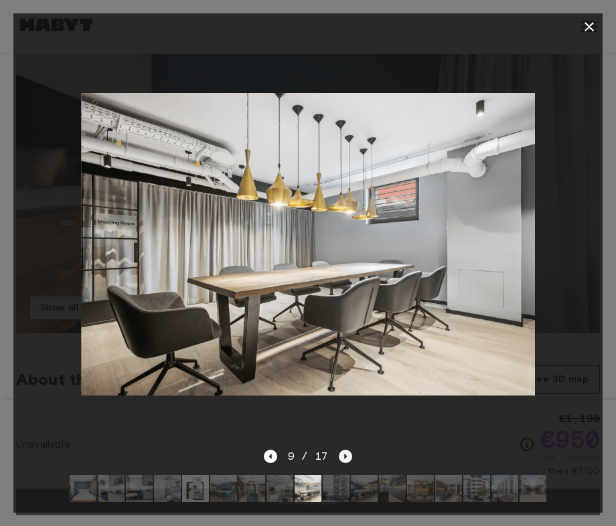
click at [345, 452] on icon "Next image" at bounding box center [345, 456] width 13 height 13
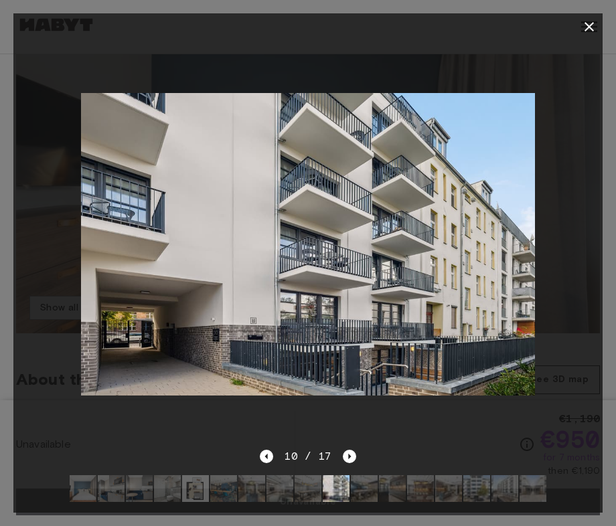
click at [591, 33] on icon "button" at bounding box center [589, 27] width 16 height 16
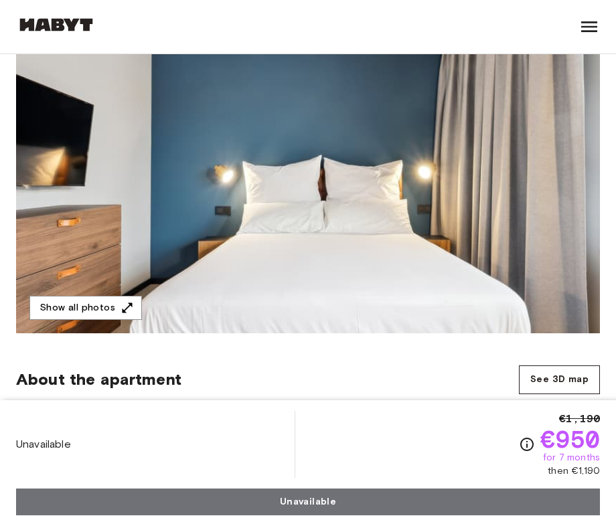
scroll to position [0, 0]
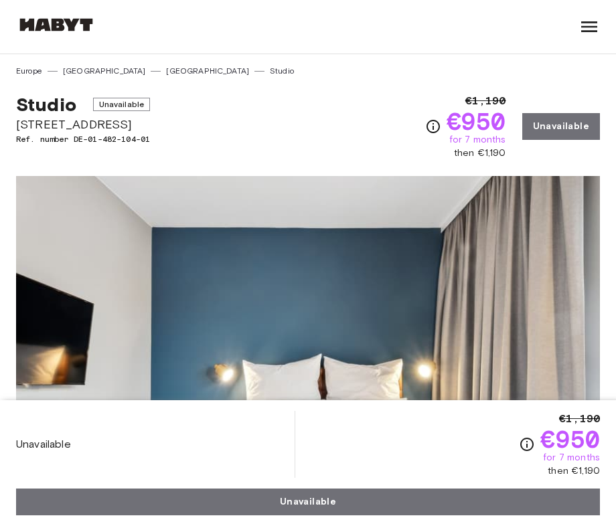
click at [589, 41] on div at bounding box center [588, 27] width 21 height 54
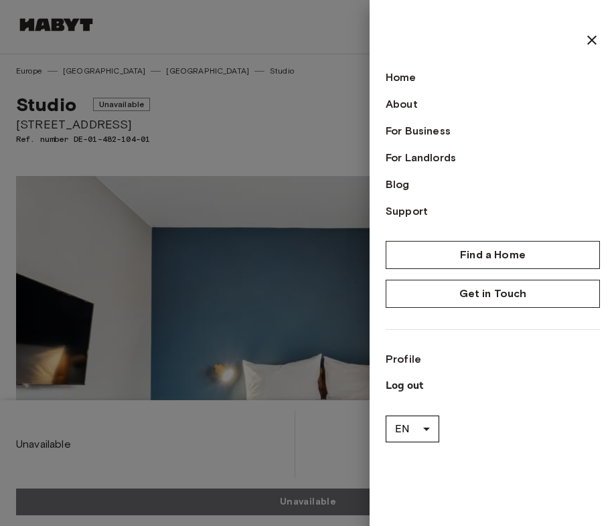
click at [223, 82] on div at bounding box center [308, 263] width 616 height 526
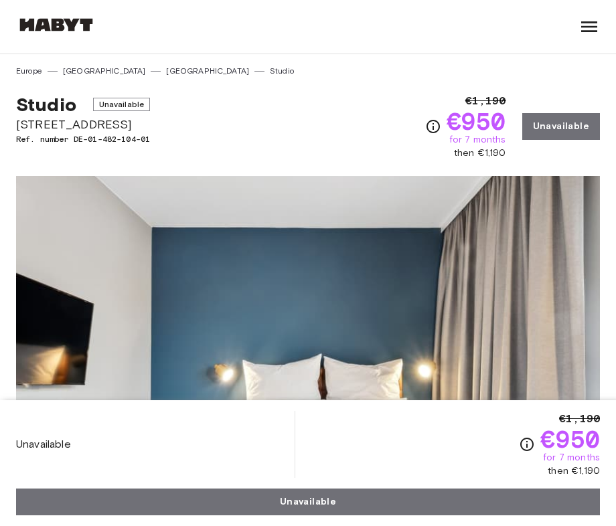
click at [68, 27] on img at bounding box center [56, 24] width 80 height 13
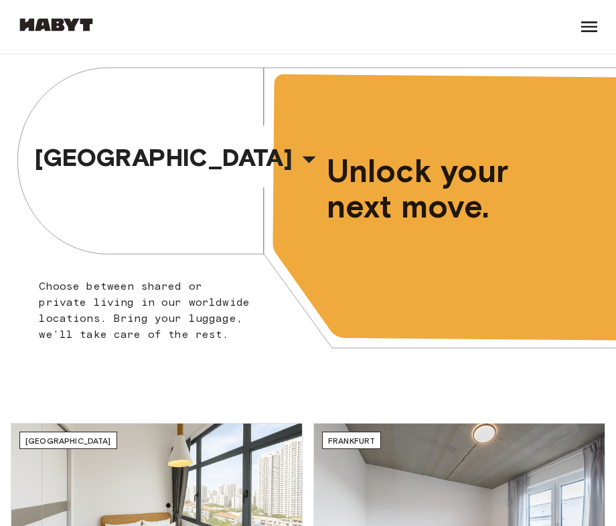
click at [588, 31] on icon at bounding box center [589, 26] width 16 height 11
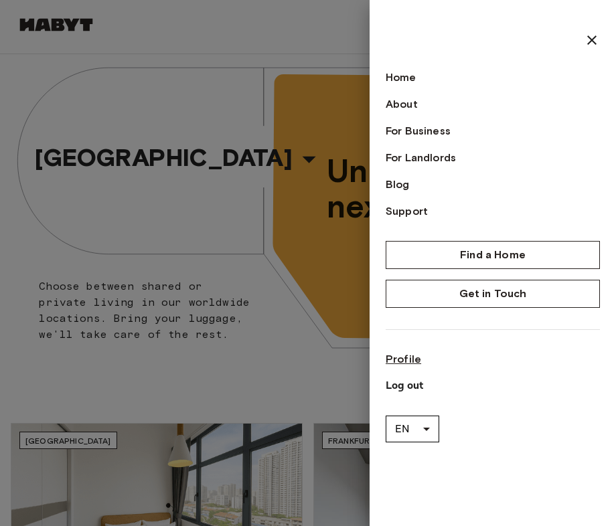
click at [404, 355] on link "Profile" at bounding box center [493, 359] width 214 height 16
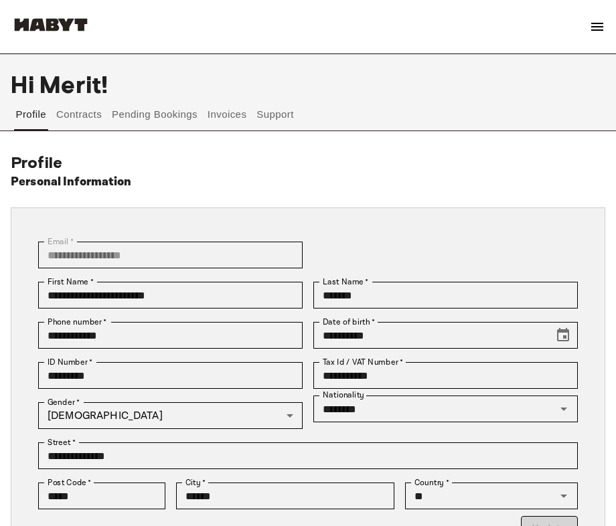
click at [94, 118] on button "Contracts" at bounding box center [79, 114] width 49 height 32
click at [96, 114] on button "Contracts" at bounding box center [79, 114] width 49 height 32
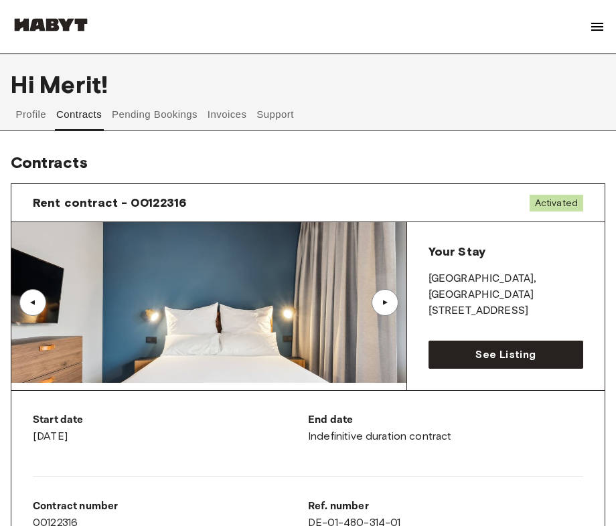
click at [86, 116] on button "Contracts" at bounding box center [79, 114] width 49 height 32
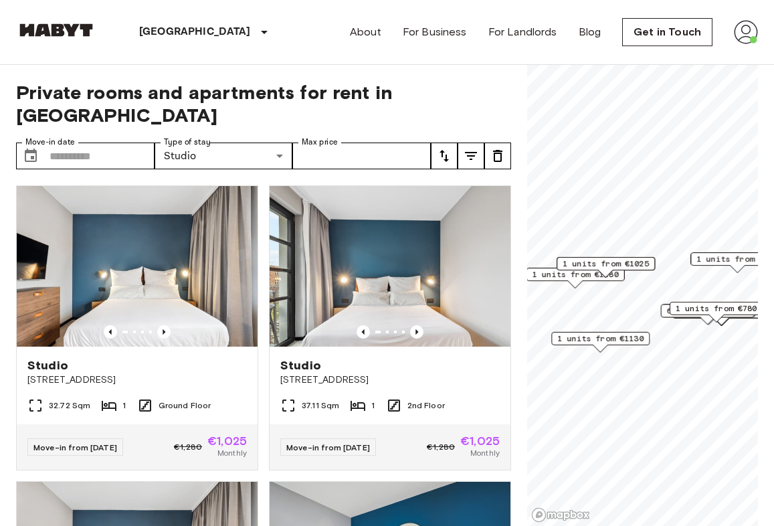
click at [750, 37] on img at bounding box center [746, 32] width 24 height 24
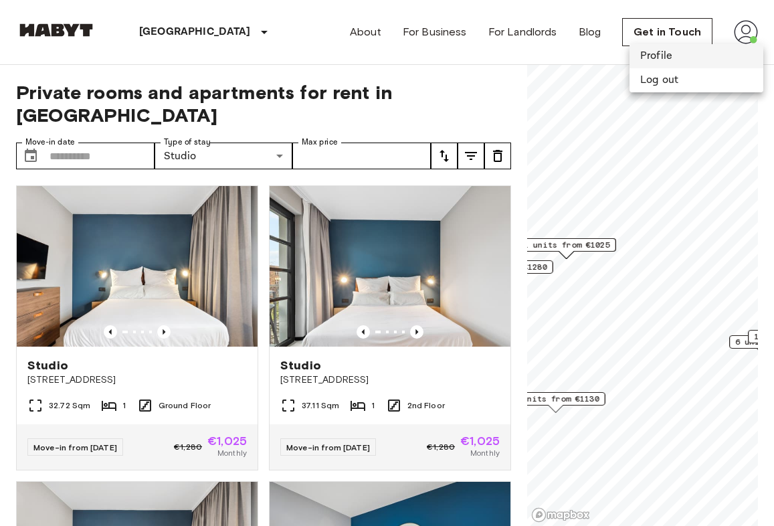
click at [664, 60] on li "Profile" at bounding box center [697, 56] width 134 height 24
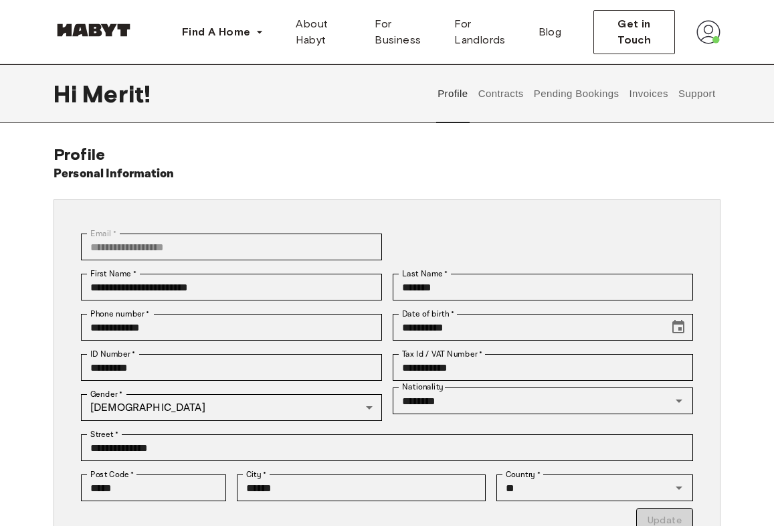
click at [494, 91] on button "Contracts" at bounding box center [501, 93] width 49 height 59
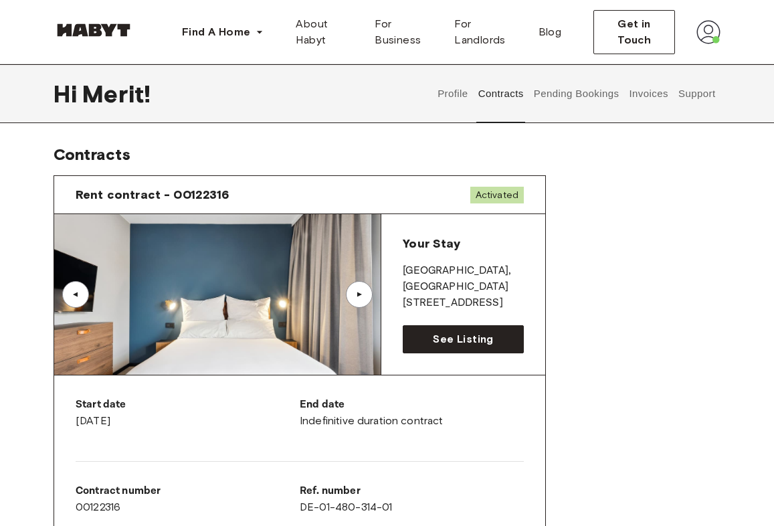
click at [502, 92] on button "Contracts" at bounding box center [501, 93] width 49 height 59
click at [700, 33] on img at bounding box center [709, 32] width 24 height 24
click at [665, 68] on span "Profile" at bounding box center [667, 63] width 33 height 16
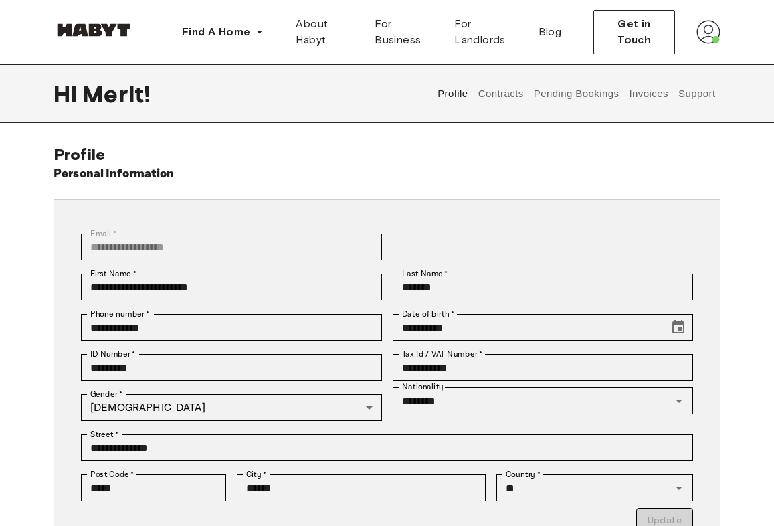
click at [588, 100] on button "Pending Bookings" at bounding box center [576, 93] width 89 height 59
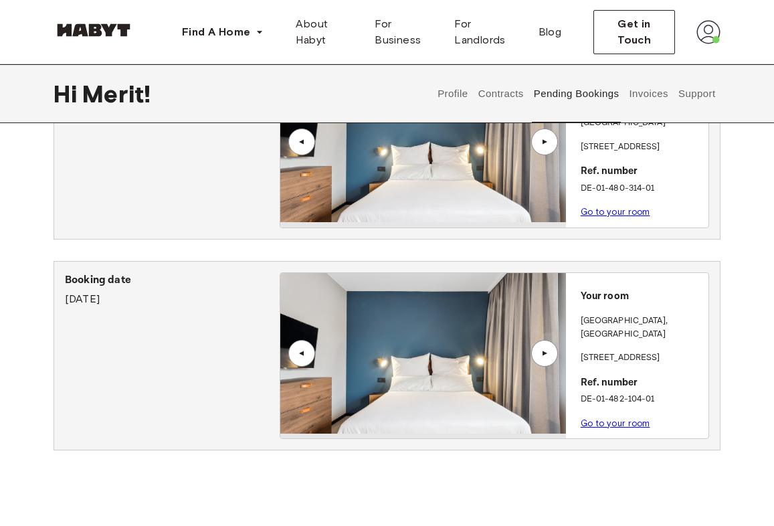
scroll to position [351, 0]
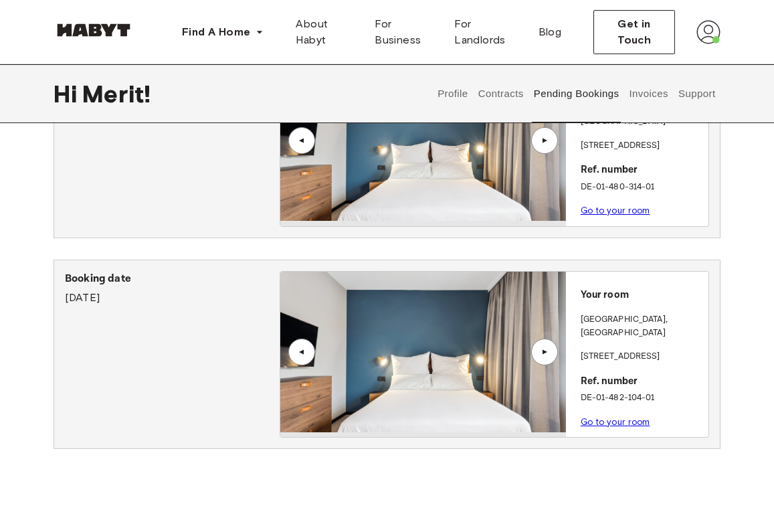
click at [623, 417] on link "Go to your room" at bounding box center [616, 422] width 70 height 10
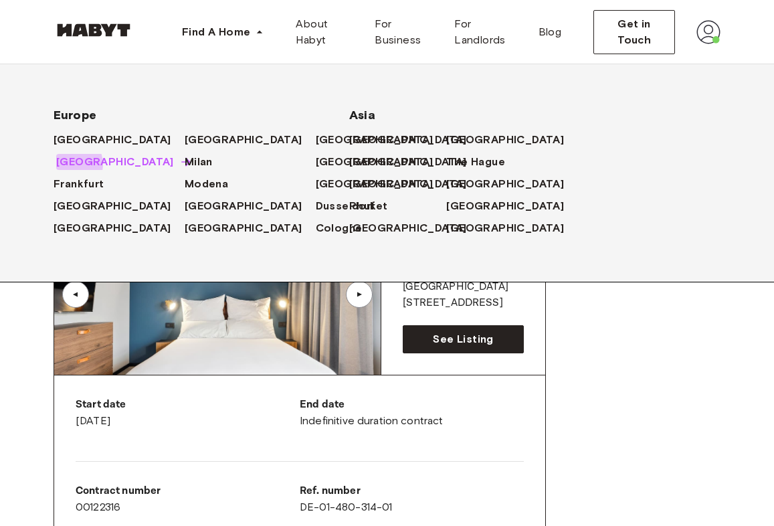
click at [72, 170] on span "[GEOGRAPHIC_DATA]" at bounding box center [115, 162] width 118 height 16
